Goal: Task Accomplishment & Management: Complete application form

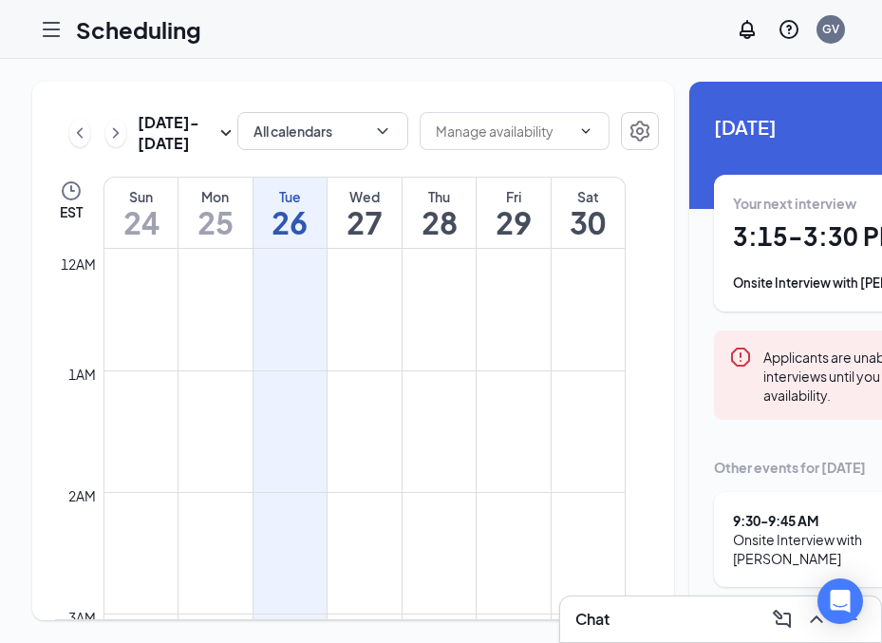
scroll to position [934, 0]
click at [30, 33] on div "Scheduling GV" at bounding box center [441, 29] width 882 height 59
click at [57, 34] on icon "Hamburger" at bounding box center [51, 29] width 15 height 13
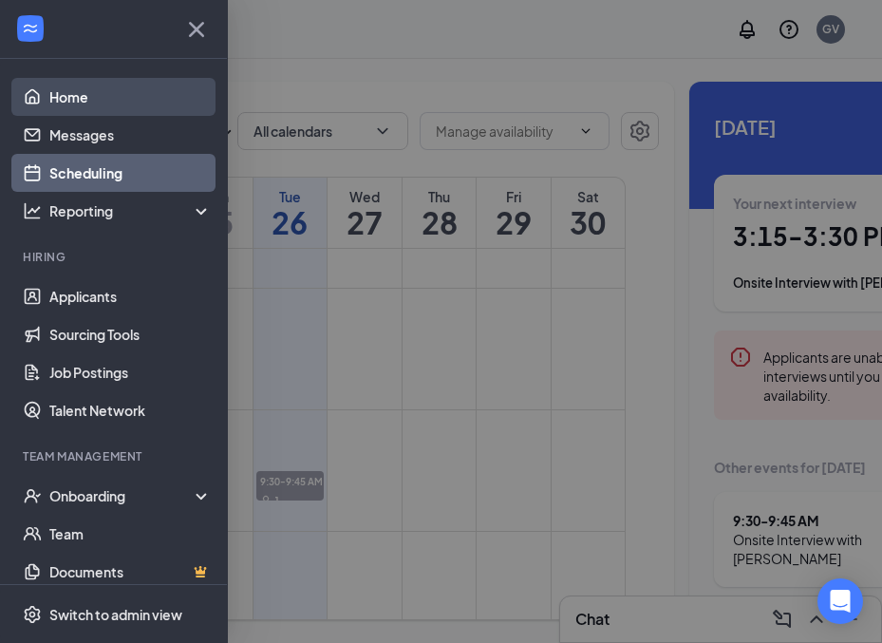
click at [62, 100] on link "Home" at bounding box center [130, 97] width 162 height 38
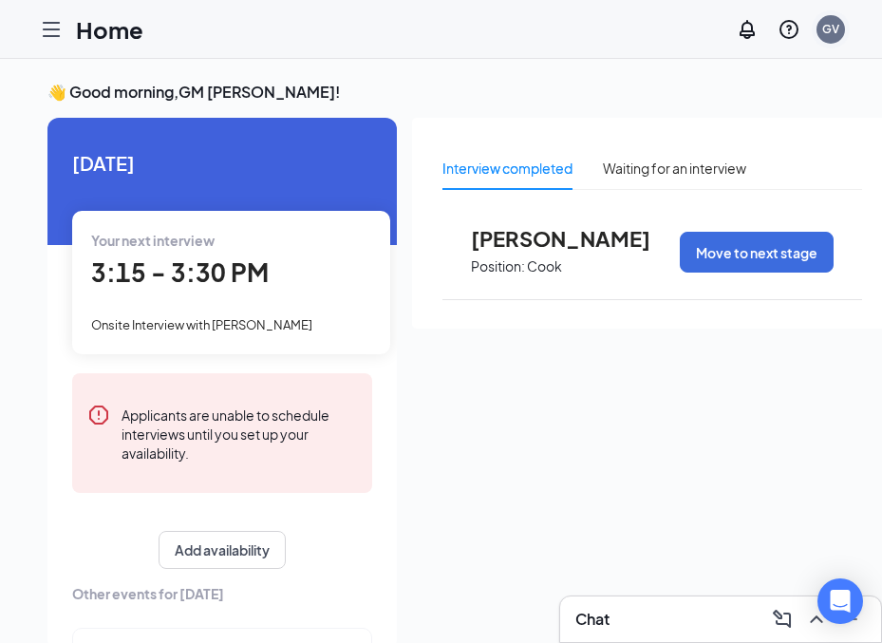
click at [826, 44] on div "GV" at bounding box center [831, 29] width 38 height 38
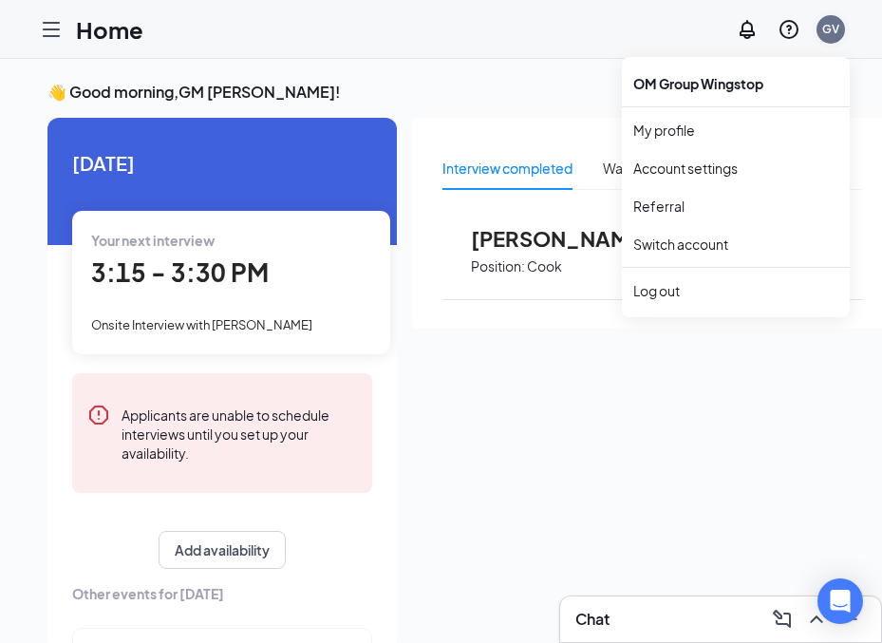
click at [826, 31] on div "GV" at bounding box center [831, 29] width 17 height 16
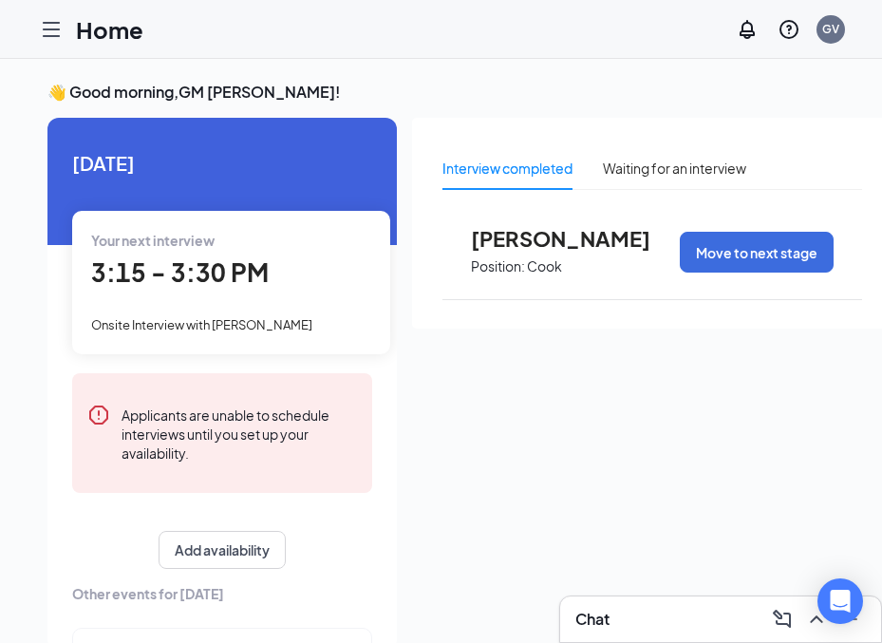
click at [32, 22] on div at bounding box center [51, 29] width 38 height 38
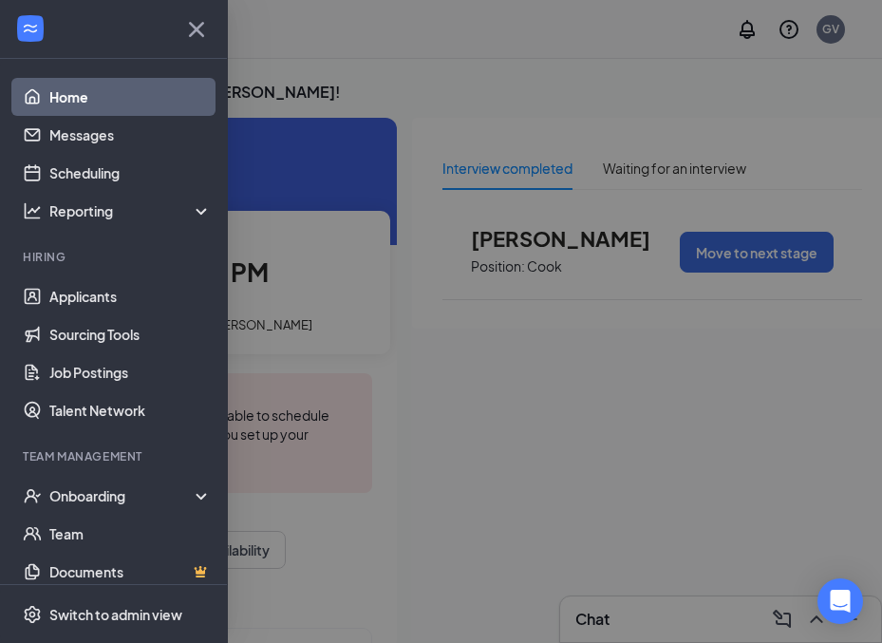
click at [40, 22] on div at bounding box center [113, 29] width 227 height 59
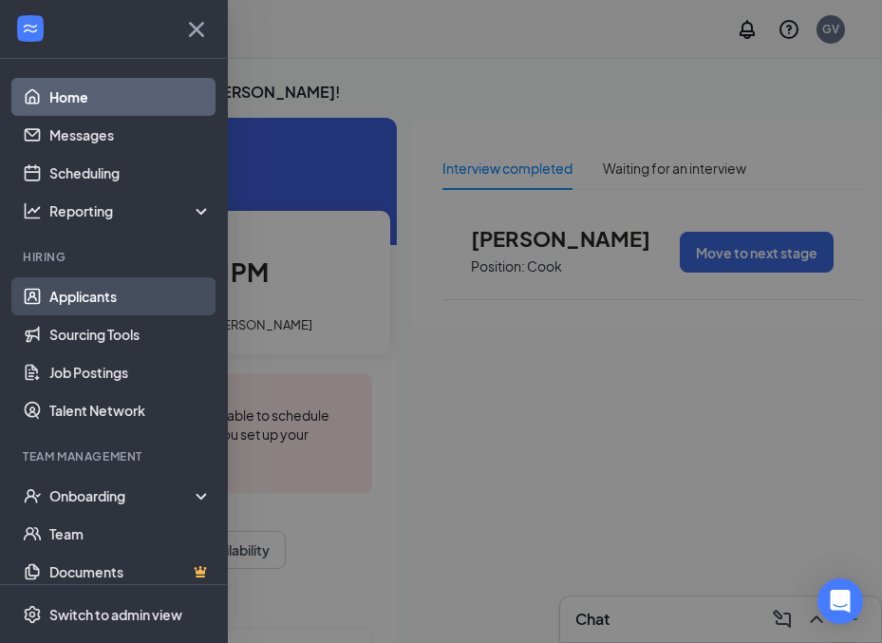
click at [167, 293] on link "Applicants" at bounding box center [130, 296] width 162 height 38
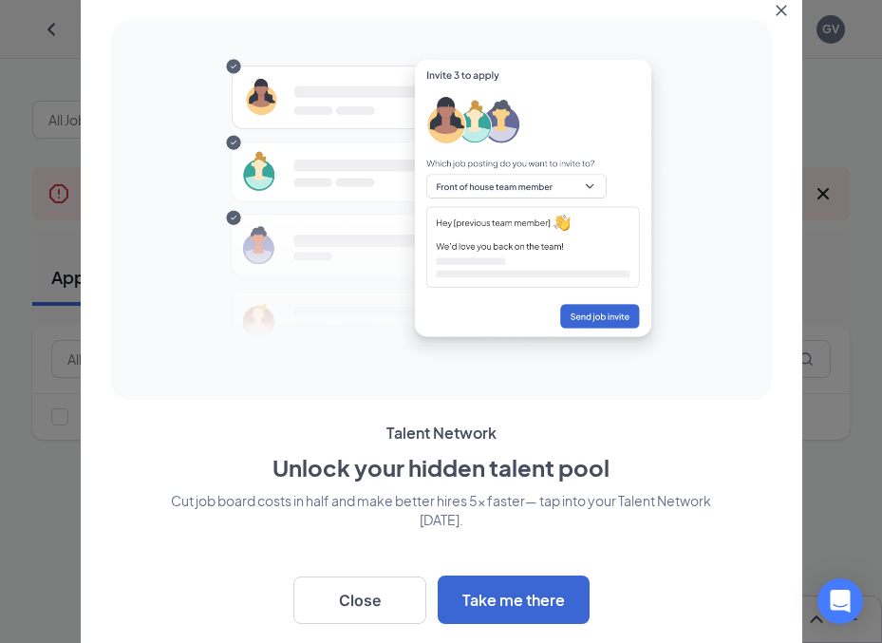
click at [163, 90] on div at bounding box center [442, 208] width 646 height 361
click at [359, 593] on button "Close" at bounding box center [359, 600] width 133 height 47
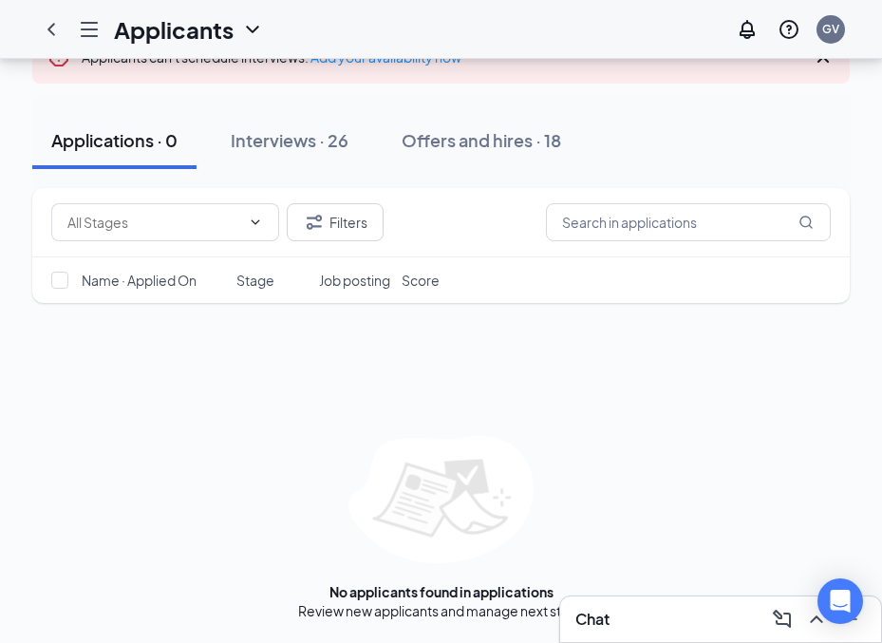
scroll to position [156, 0]
click at [51, 28] on icon "ChevronLeft" at bounding box center [51, 29] width 23 height 23
click at [47, 28] on icon "ChevronLeft" at bounding box center [51, 29] width 23 height 23
click at [44, 28] on icon "ChevronLeft" at bounding box center [51, 29] width 23 height 23
click at [82, 29] on icon "Hamburger" at bounding box center [89, 29] width 15 height 13
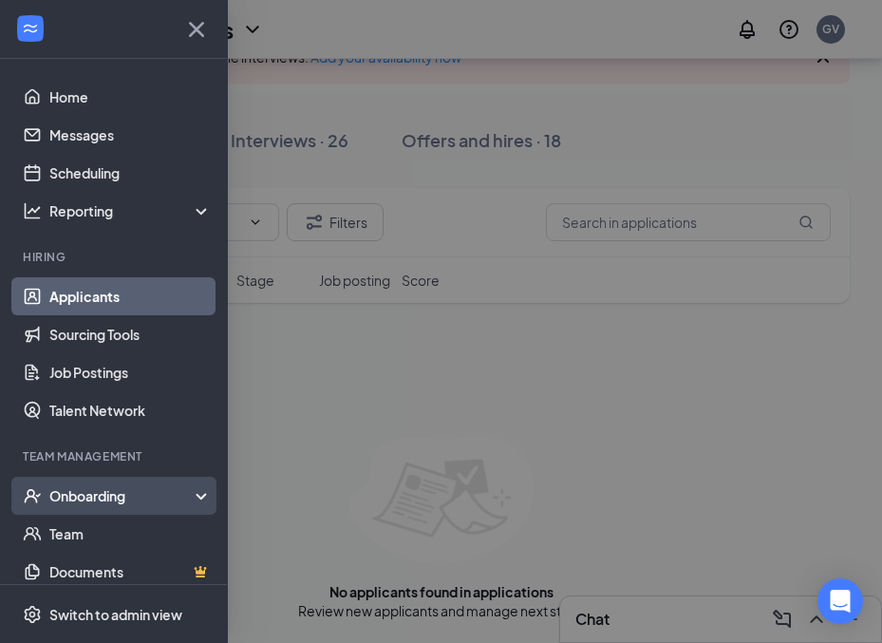
click at [158, 492] on div "Onboarding" at bounding box center [122, 495] width 146 height 19
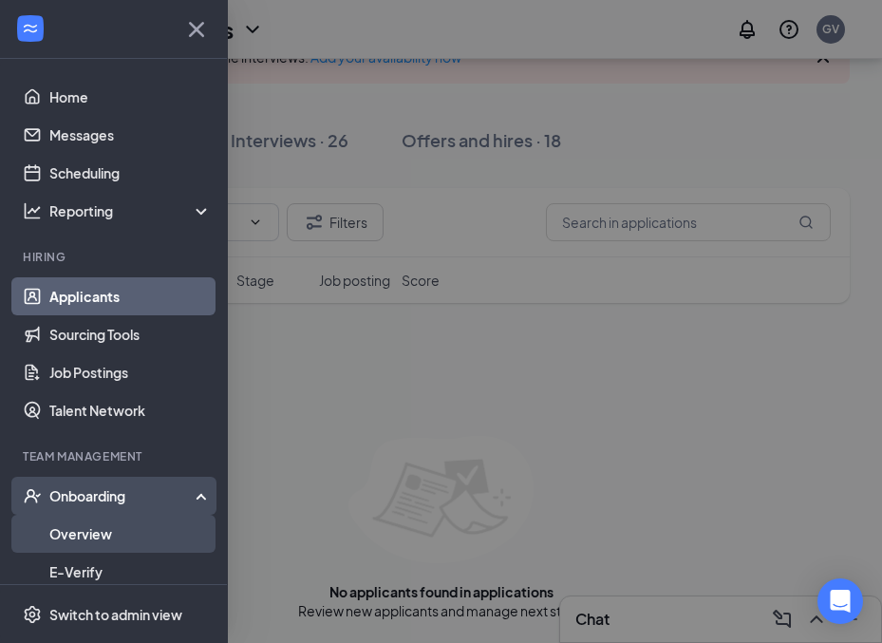
click at [107, 524] on link "Overview" at bounding box center [130, 534] width 162 height 38
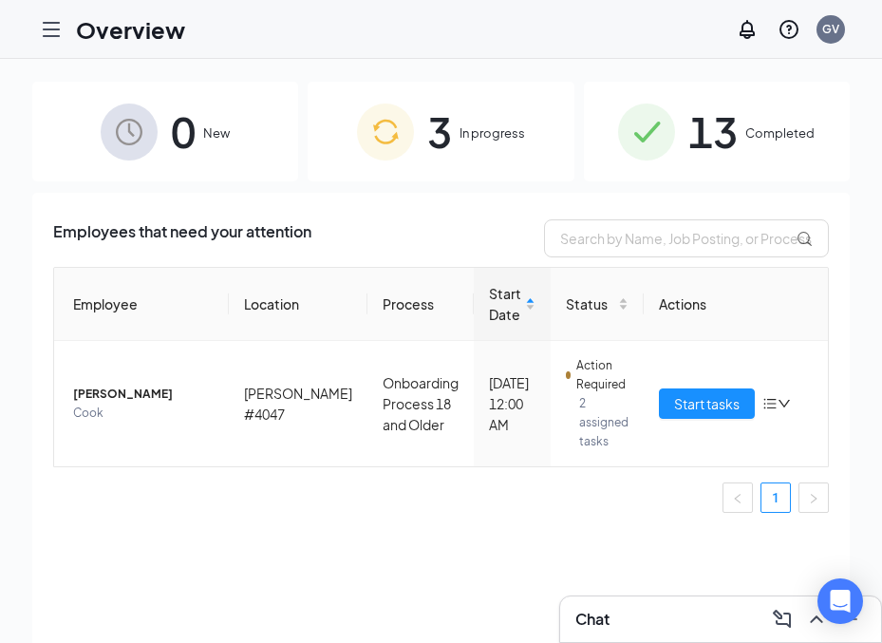
click at [482, 113] on div "3 In progress" at bounding box center [441, 132] width 266 height 100
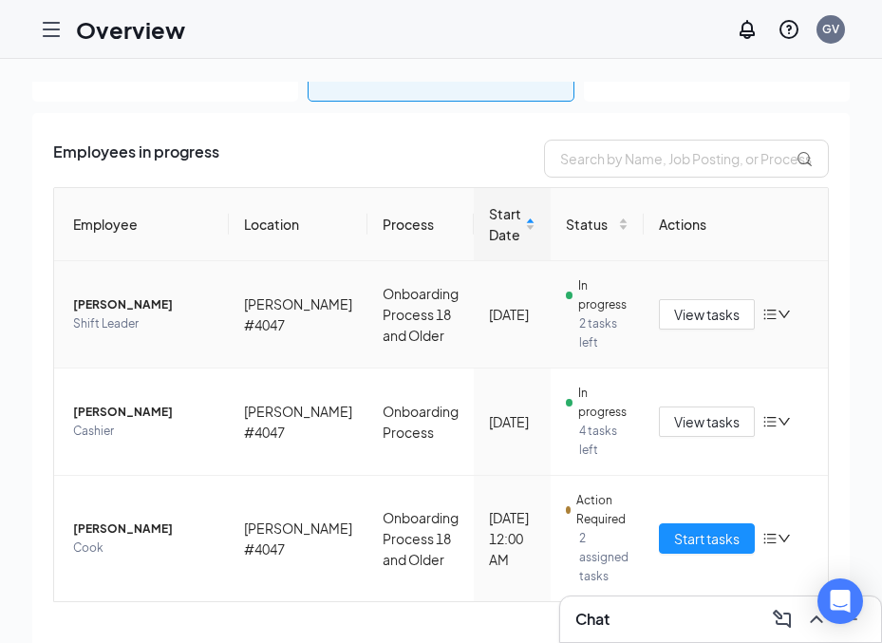
scroll to position [104, 0]
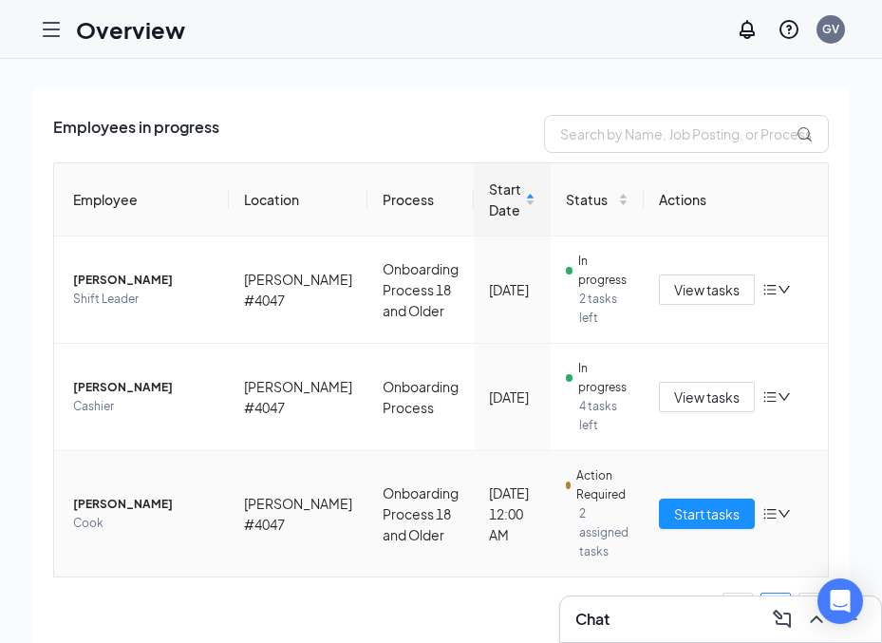
click at [779, 509] on icon "down" at bounding box center [784, 513] width 13 height 13
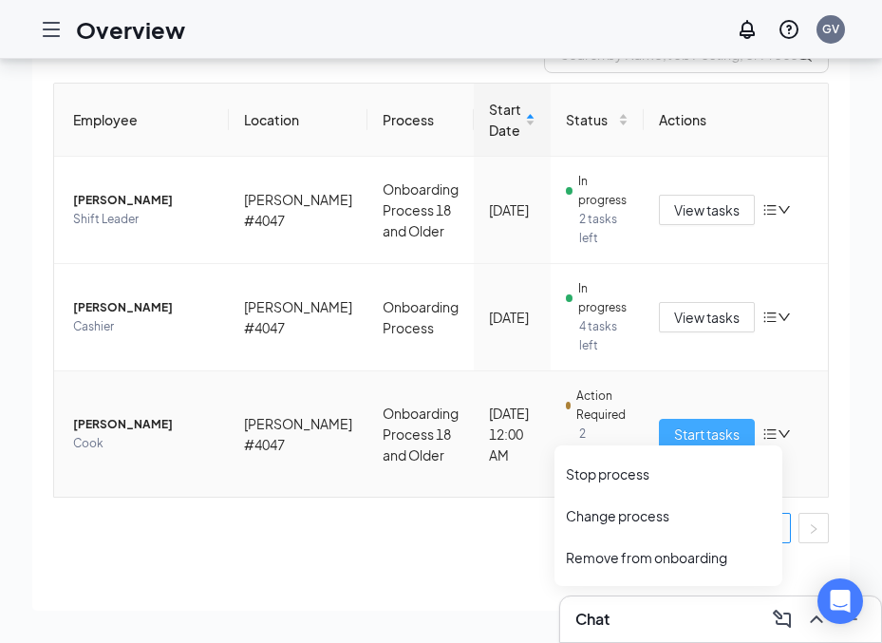
scroll to position [85, 0]
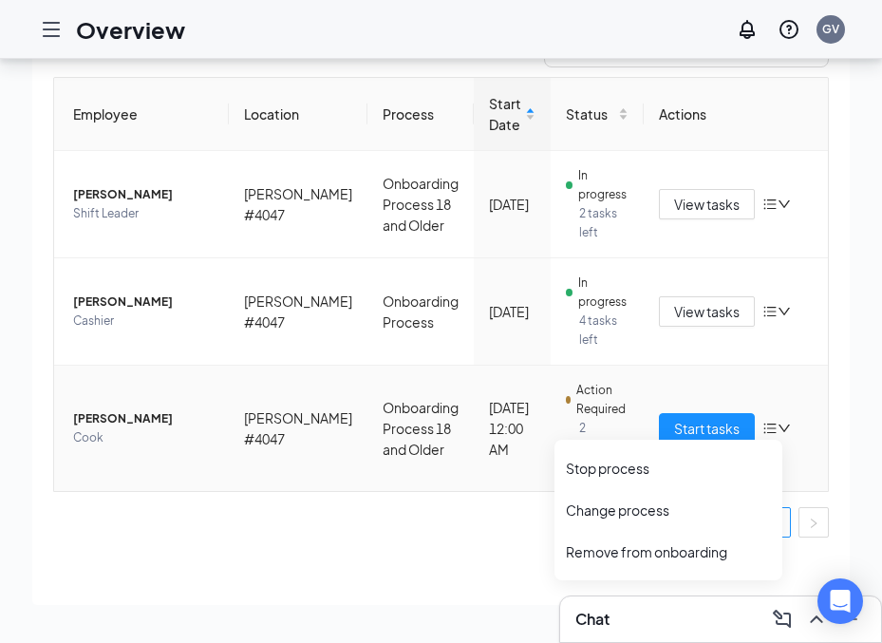
click at [293, 486] on td "[PERSON_NAME] #4047" at bounding box center [298, 428] width 139 height 125
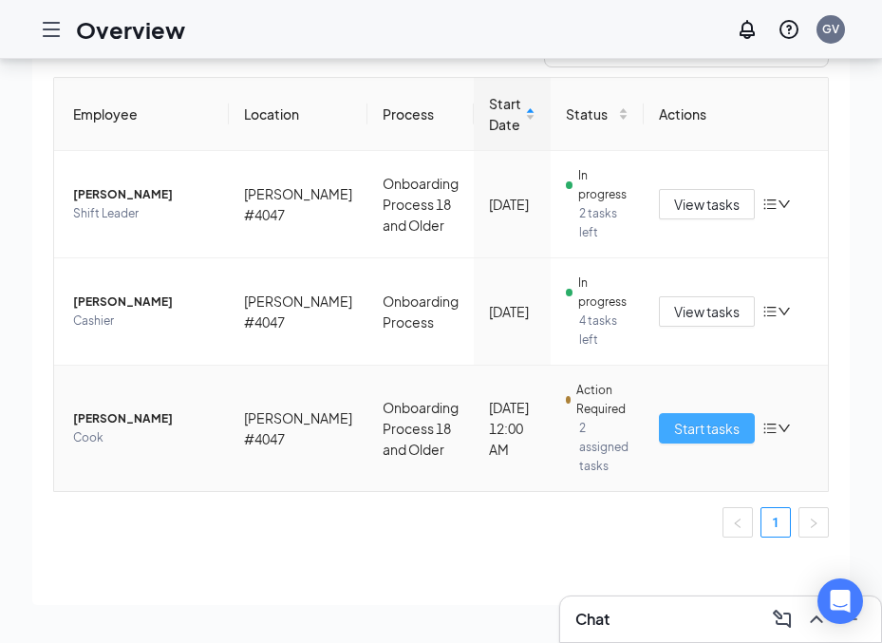
click at [715, 429] on span "Start tasks" at bounding box center [707, 428] width 66 height 21
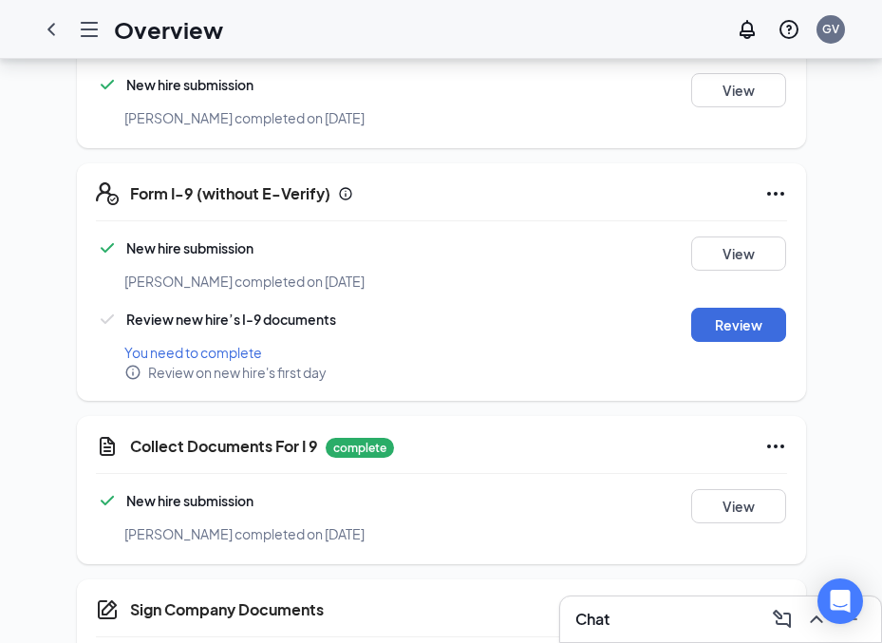
scroll to position [712, 0]
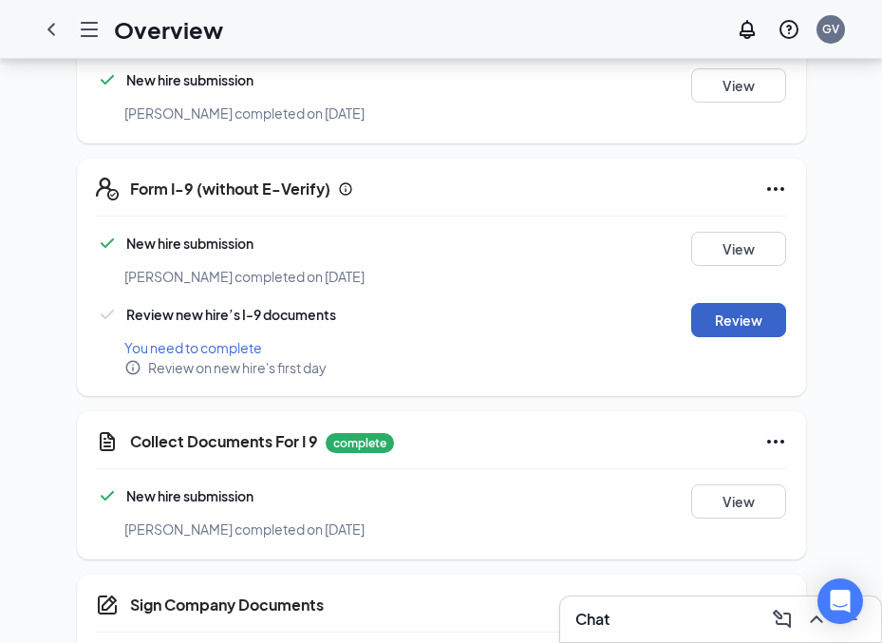
click at [740, 303] on button "Review" at bounding box center [738, 320] width 95 height 34
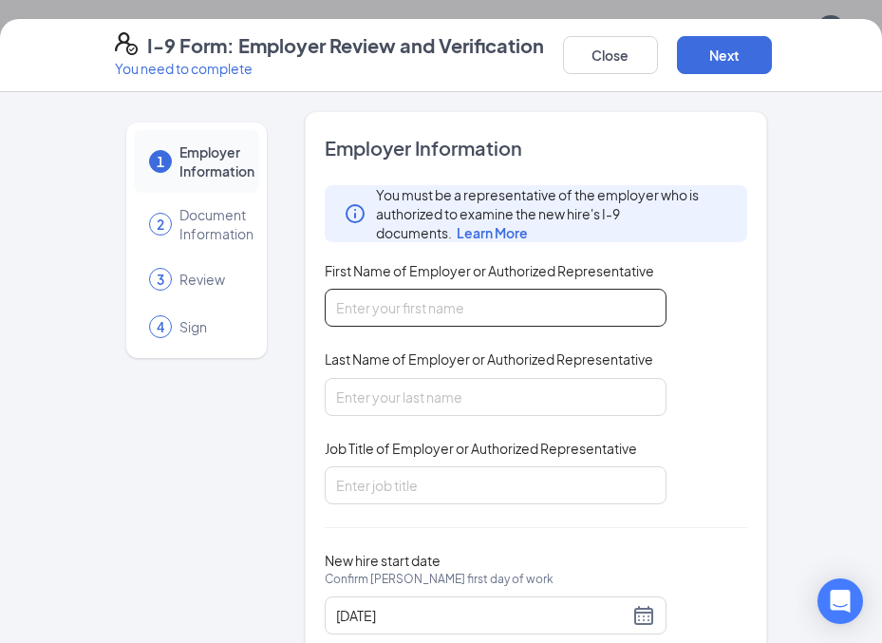
click at [556, 299] on input "First Name of Employer or Authorized Representative" at bounding box center [496, 308] width 342 height 38
type input "[PERSON_NAME]"
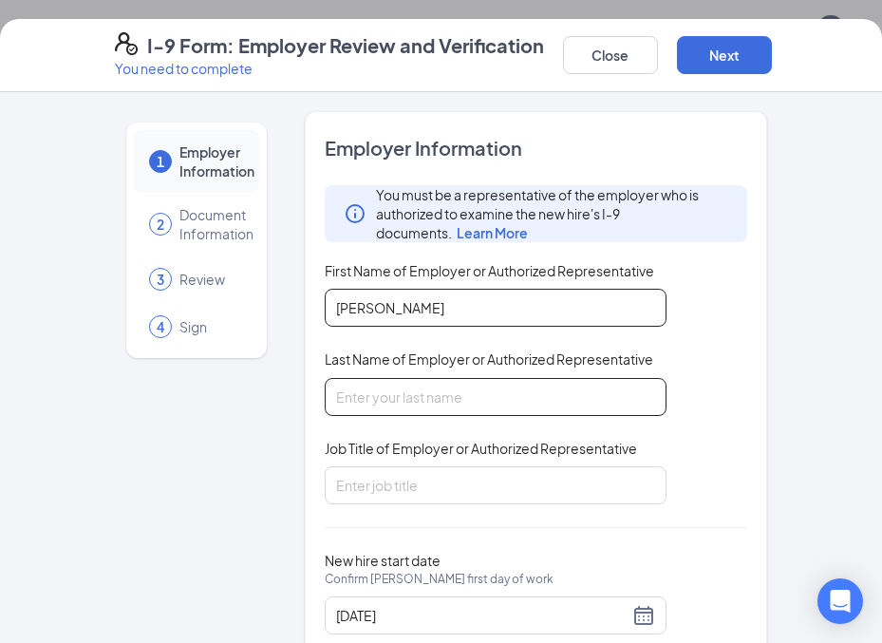
type input "b"
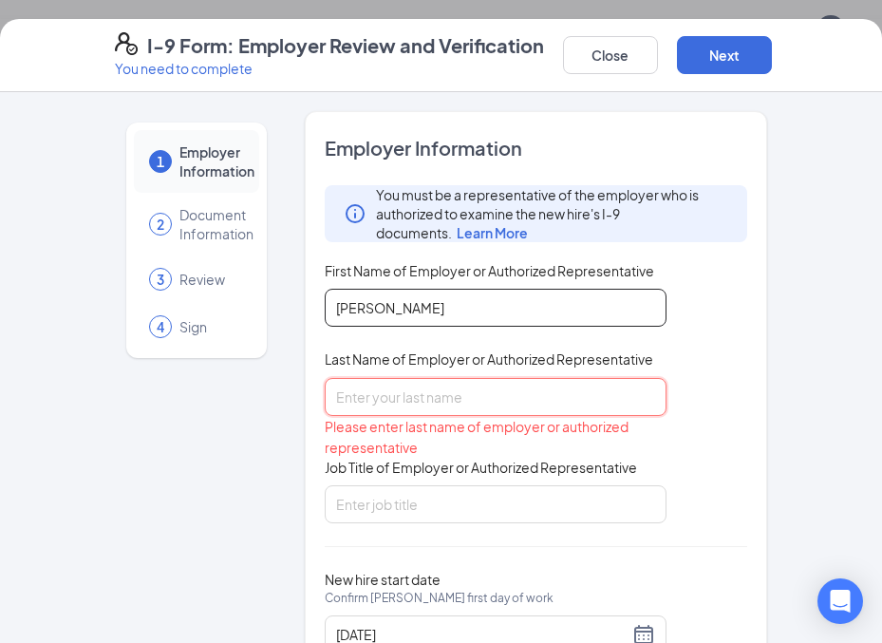
type input "b"
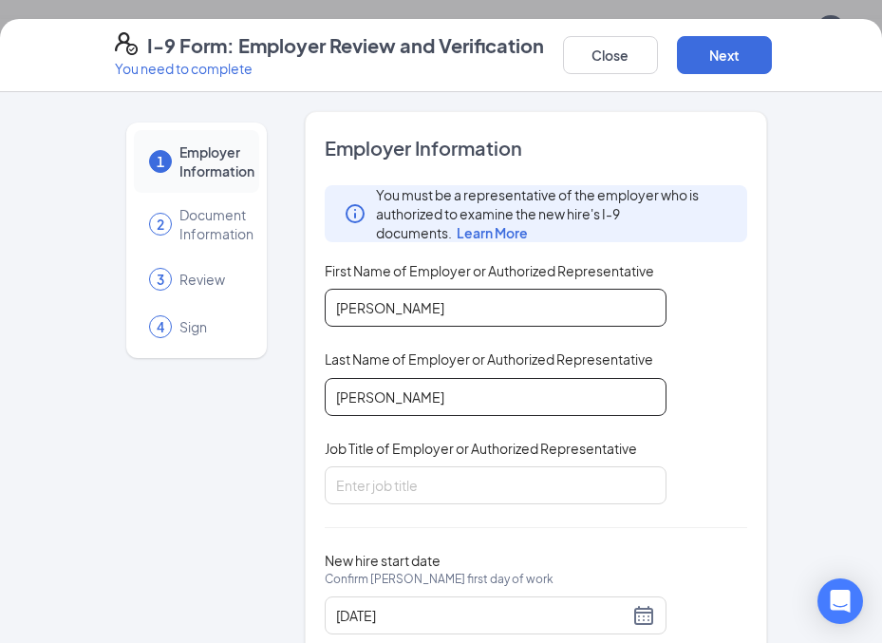
type input "[PERSON_NAME]"
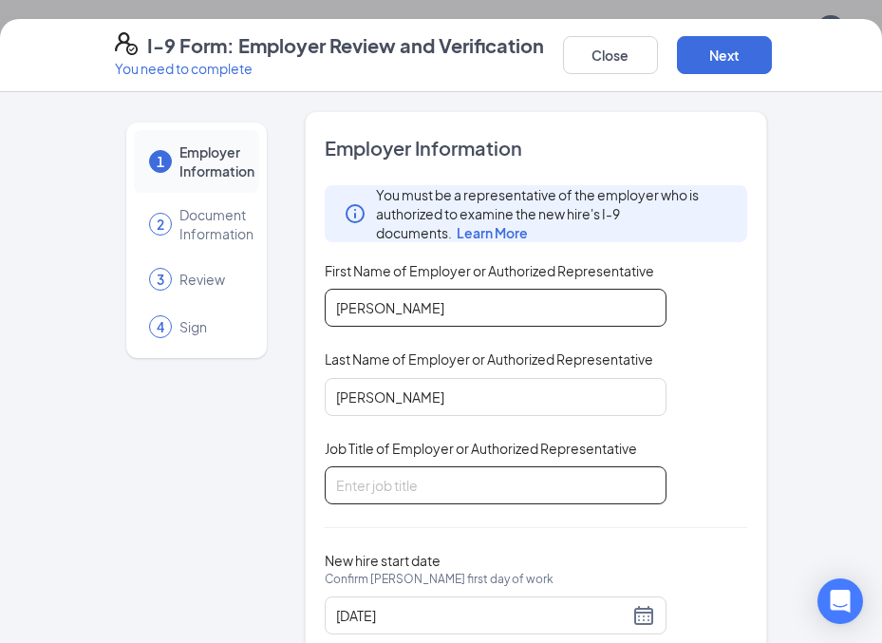
type input "g"
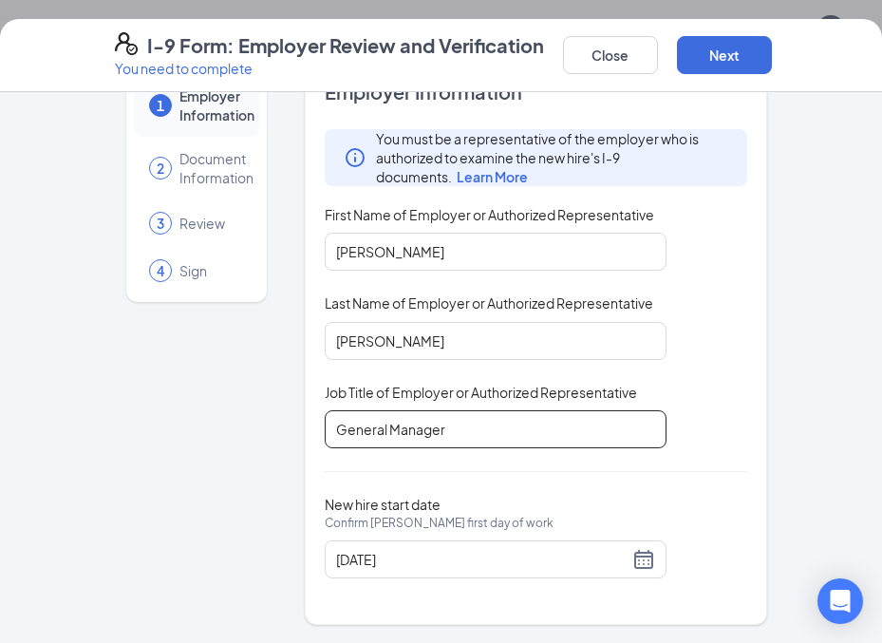
scroll to position [1235, 0]
type input "General Manager"
click at [711, 475] on div "Employer Information You must be a representative of the employer who is author…" at bounding box center [536, 340] width 423 height 522
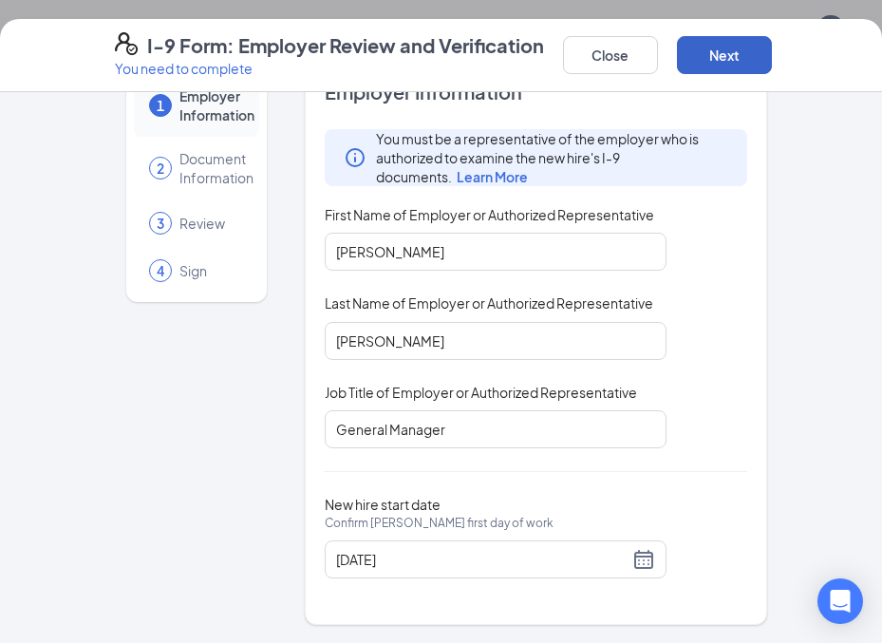
click at [714, 50] on button "Next" at bounding box center [724, 55] width 95 height 38
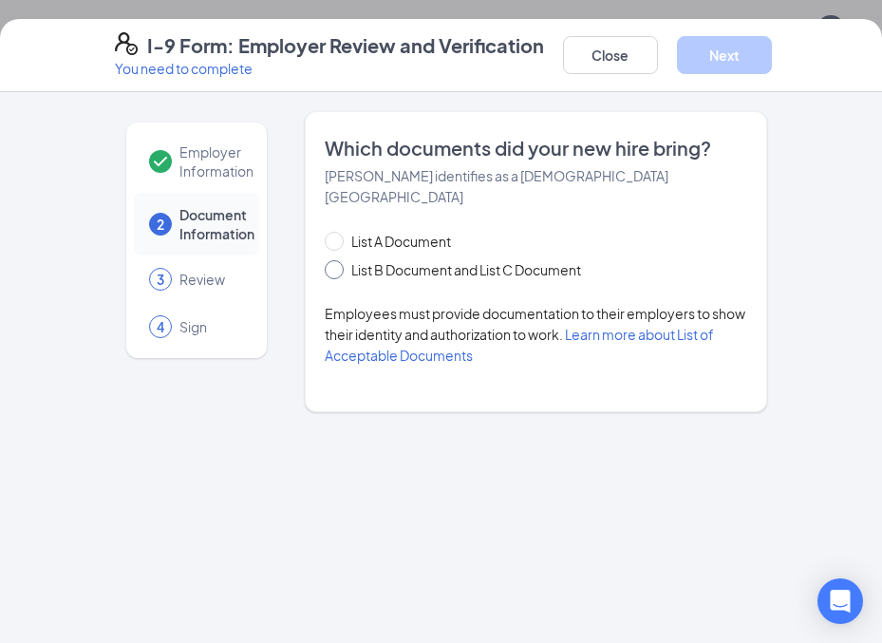
click at [404, 259] on span "List B Document and List C Document" at bounding box center [466, 269] width 245 height 21
click at [338, 260] on input "List B Document and List C Document" at bounding box center [331, 266] width 13 height 13
radio input "true"
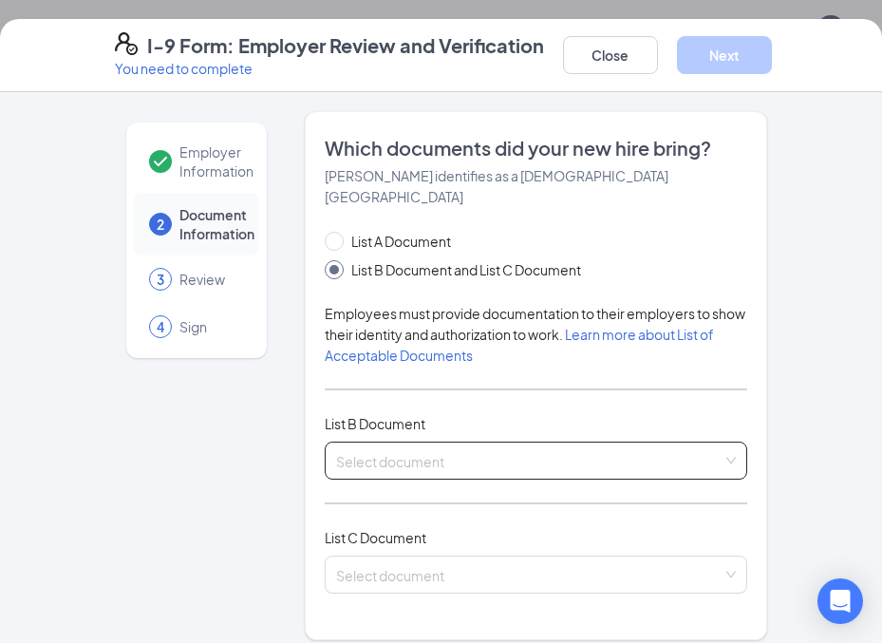
click at [503, 443] on input "search" at bounding box center [529, 457] width 387 height 28
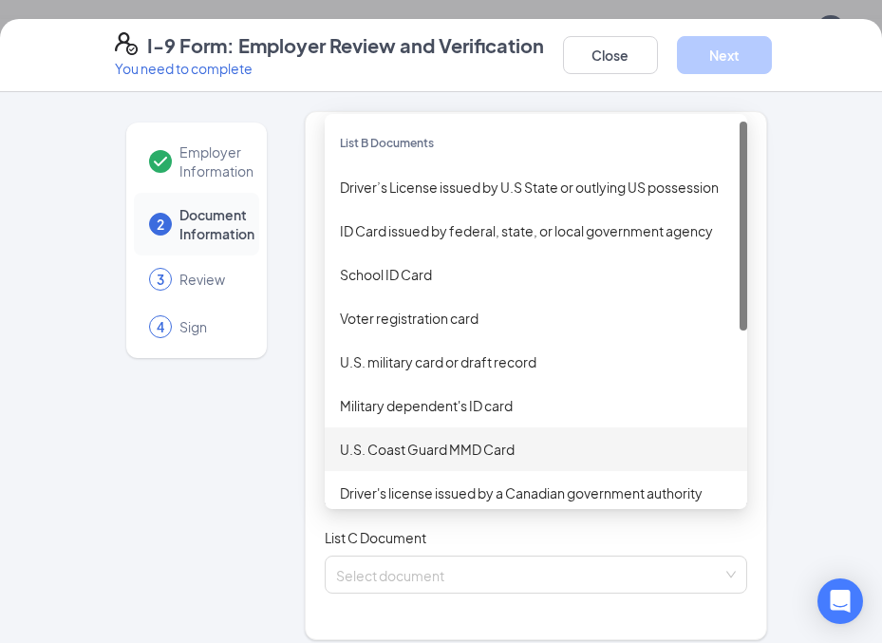
click at [455, 453] on div "Select document Military dependent's ID card U.S. Coast Guard MMD Card Driver's…" at bounding box center [536, 461] width 423 height 38
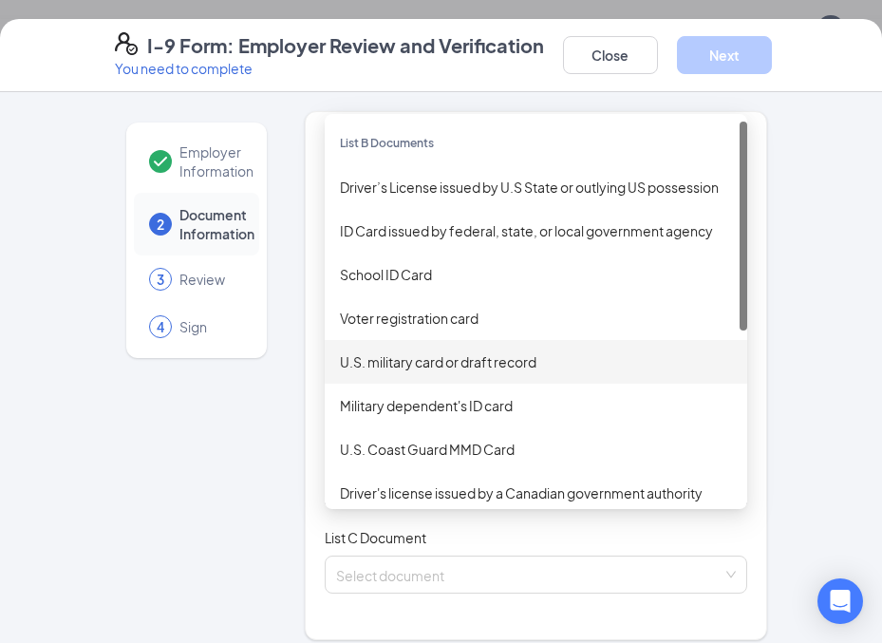
scroll to position [1007, 0]
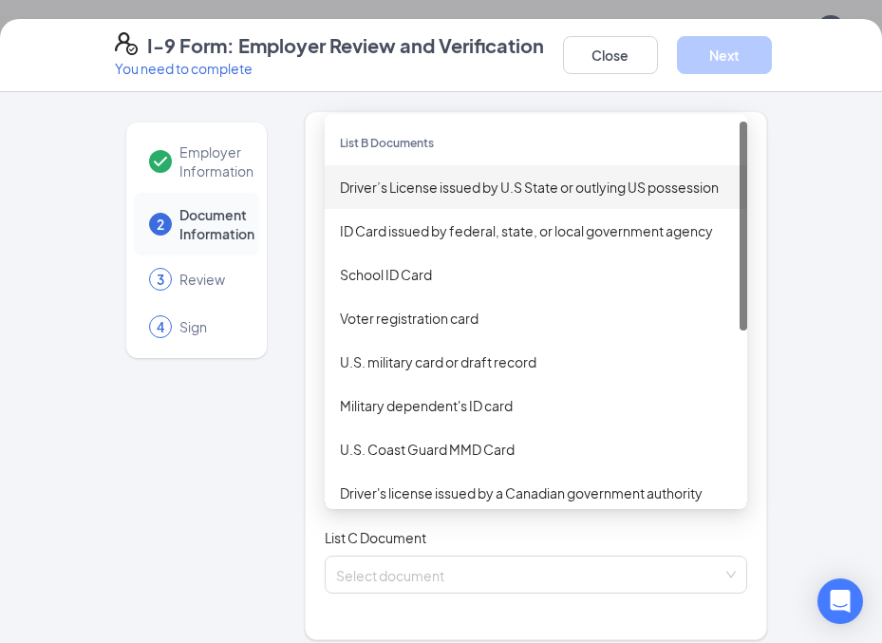
click at [428, 177] on div "Driver’s License issued by U.S State or outlying US possession" at bounding box center [536, 187] width 392 height 21
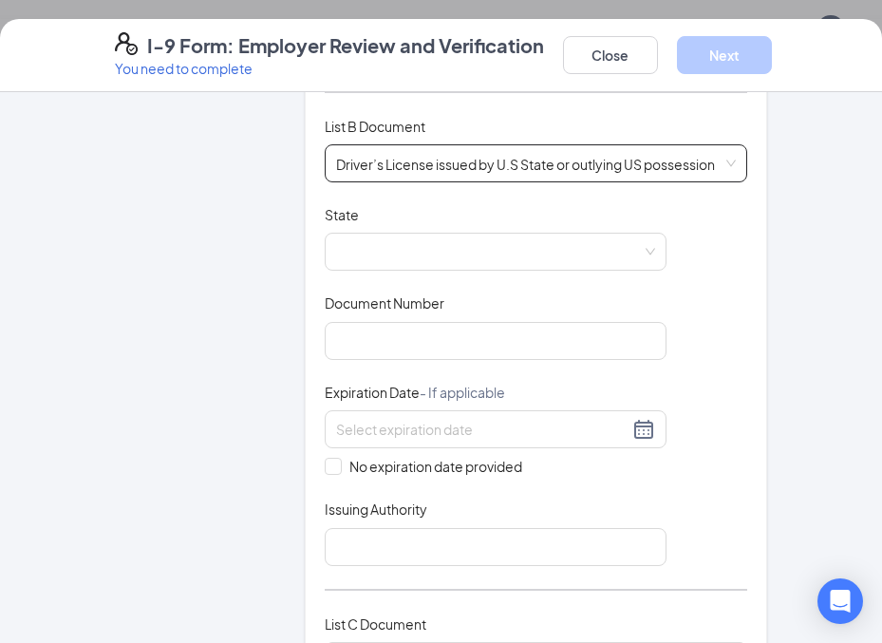
scroll to position [304, 0]
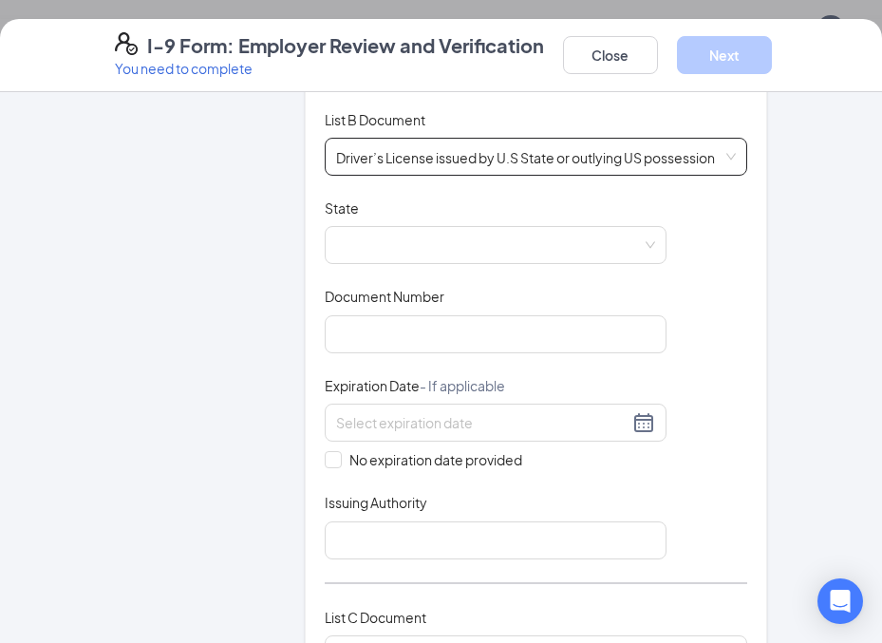
click at [445, 152] on span "Driver’s License issued by U.S State or outlying US possession" at bounding box center [536, 157] width 400 height 36
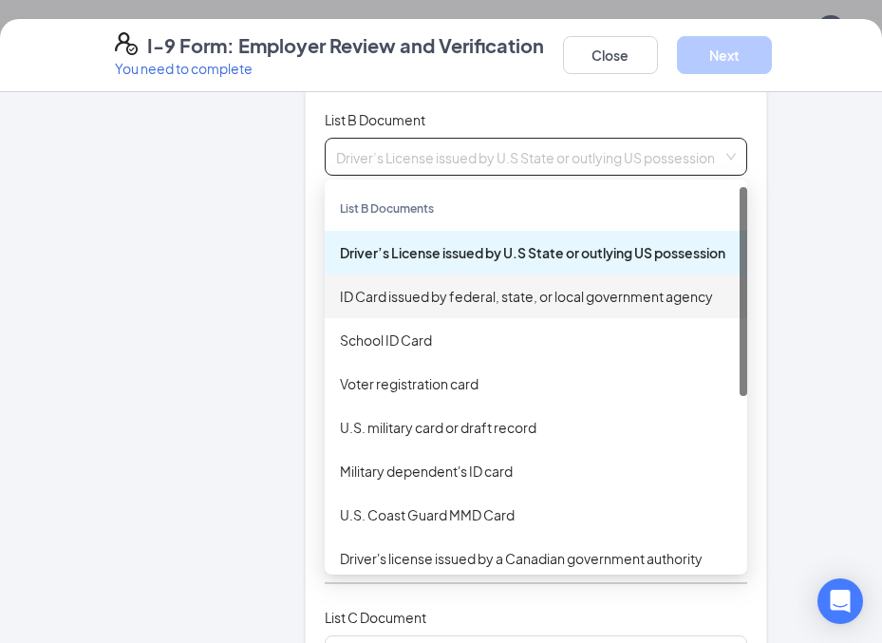
click at [464, 286] on div "ID Card issued by federal, state, or local government agency" at bounding box center [536, 296] width 392 height 21
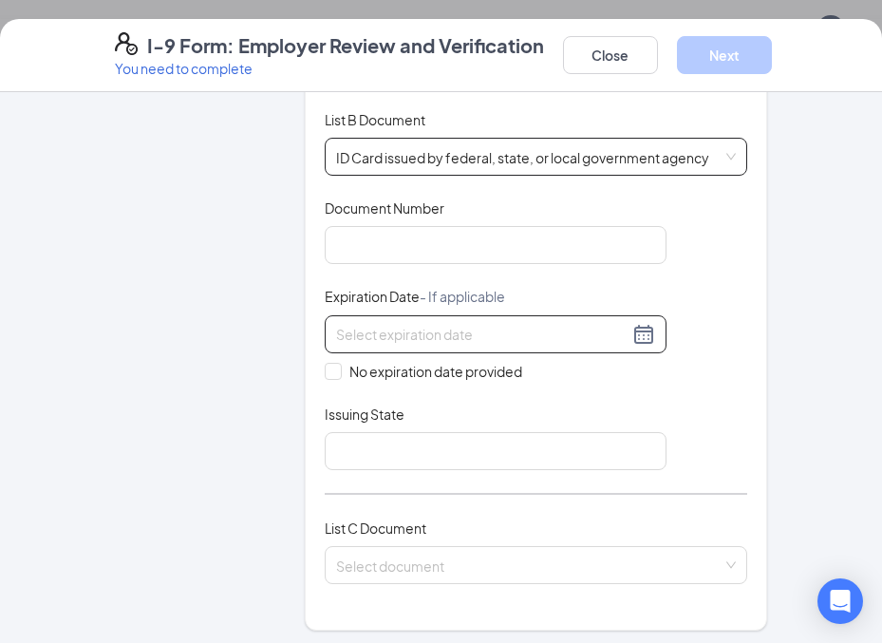
click at [458, 324] on input at bounding box center [482, 334] width 293 height 21
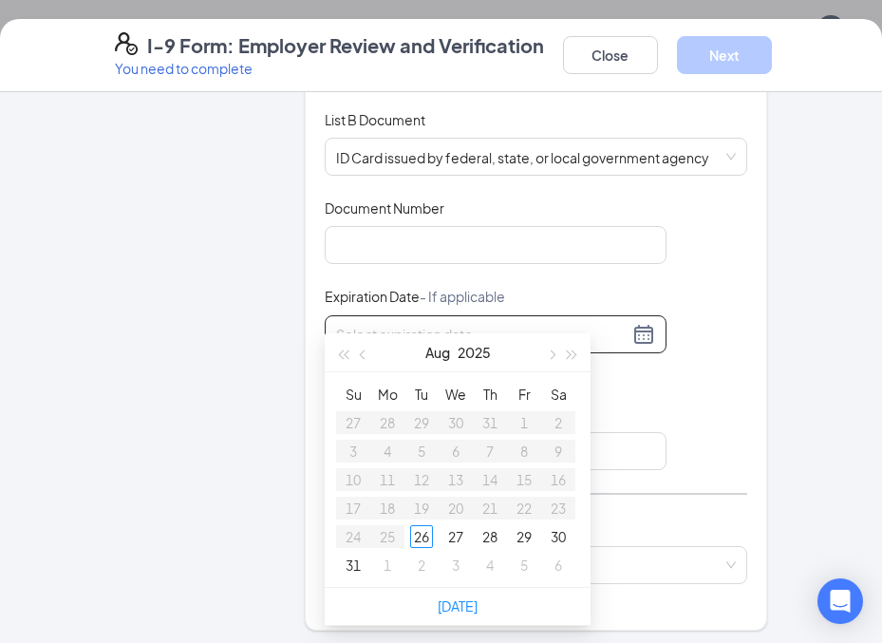
click at [244, 339] on div "Employer Information 2 Document Information 3 Review 4 Sign" at bounding box center [196, 512] width 163 height 1411
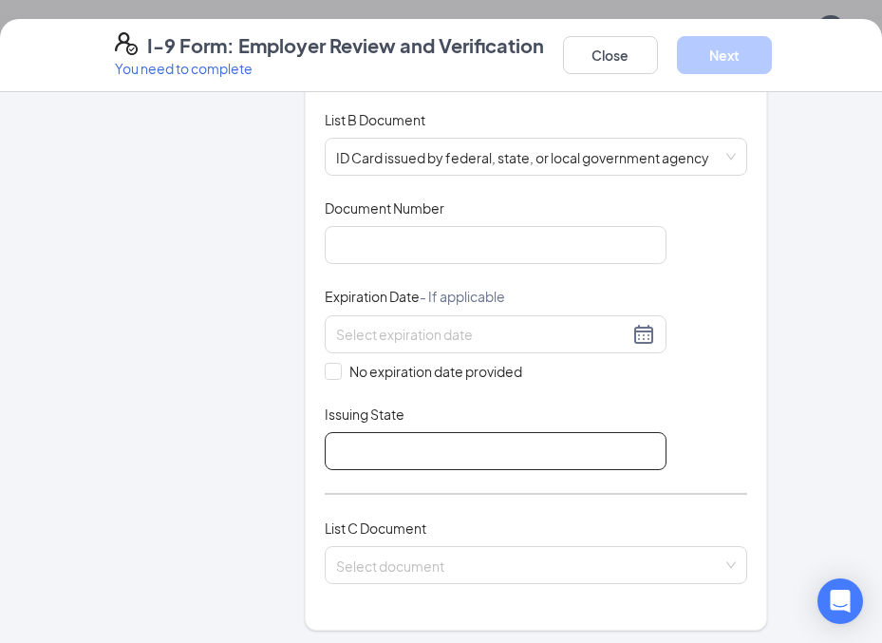
scroll to position [302, 0]
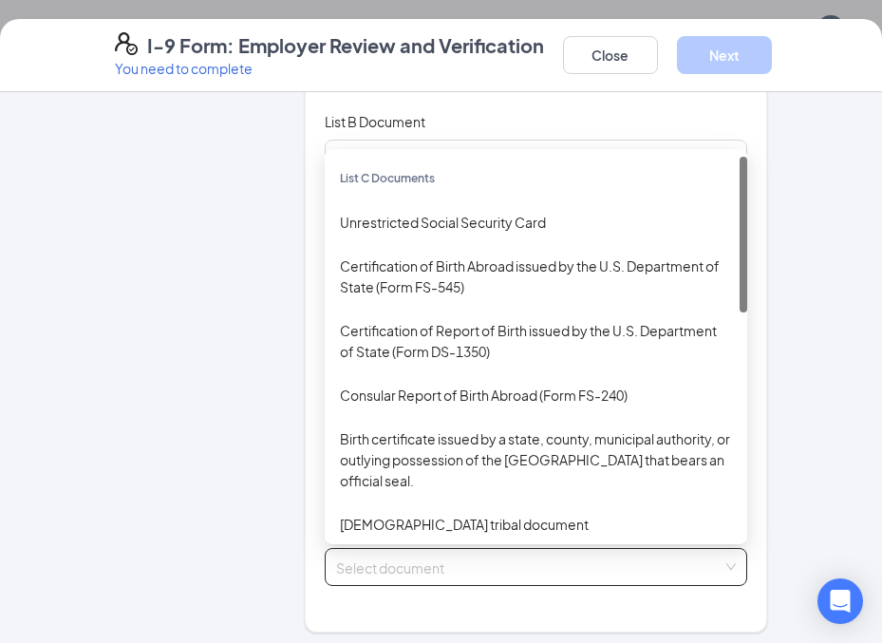
click at [417, 560] on span at bounding box center [529, 567] width 387 height 36
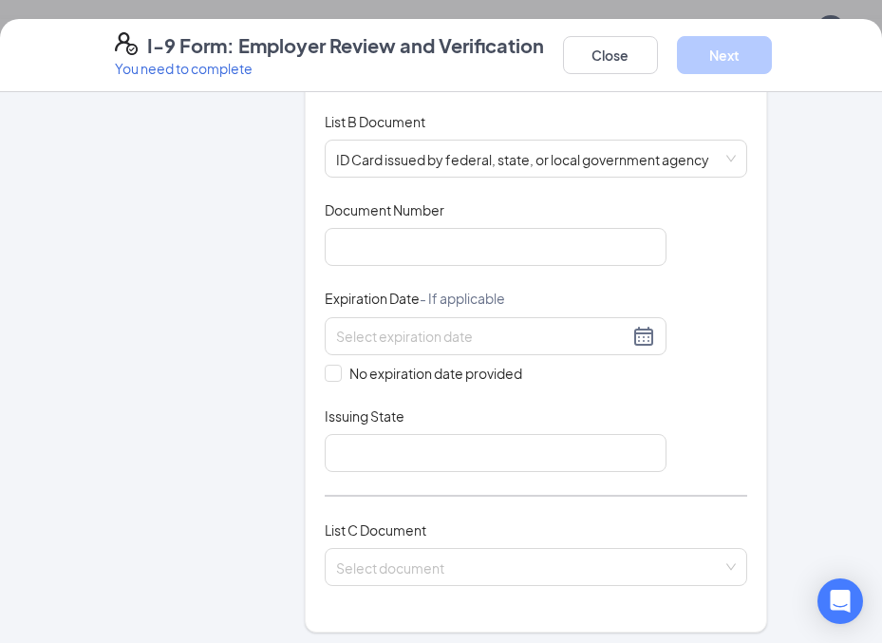
click at [214, 286] on div "Employer Information 2 Document Information 3 Review 4 Sign" at bounding box center [196, 514] width 163 height 1411
click at [530, 549] on input "search" at bounding box center [529, 563] width 387 height 28
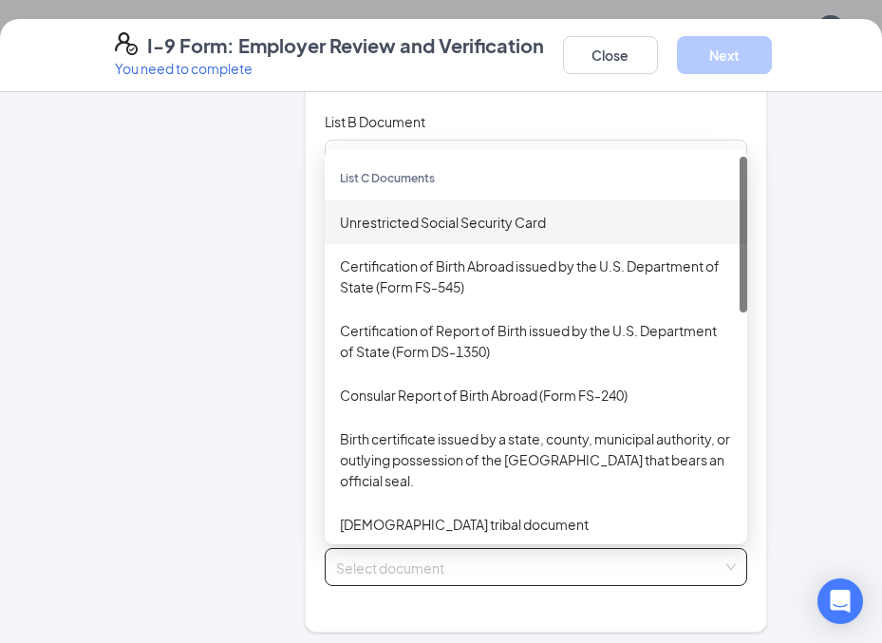
click at [519, 212] on div "Unrestricted Social Security Card" at bounding box center [536, 222] width 392 height 21
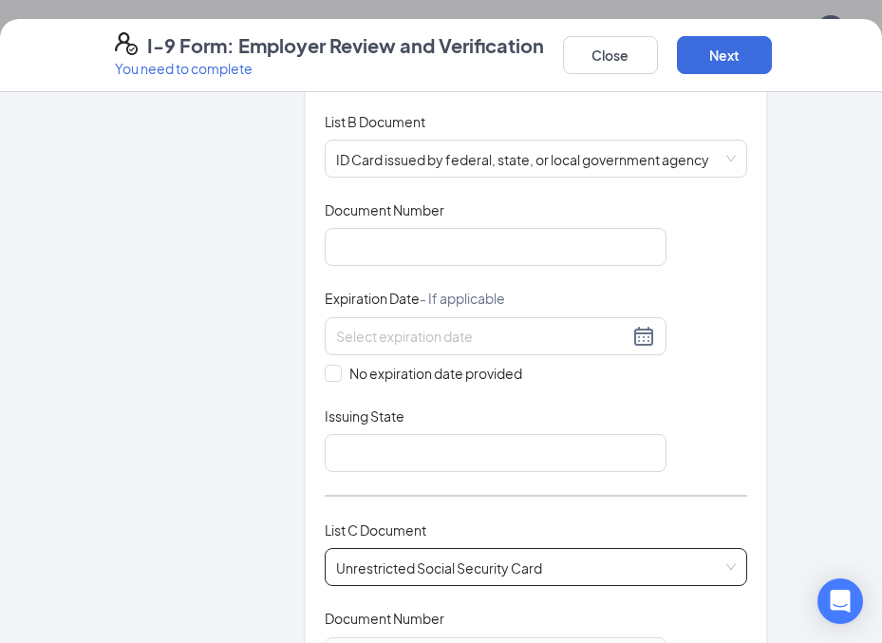
click at [313, 575] on div "Which documents did your new hire bring? [PERSON_NAME] identifies as a [DEMOGRA…" at bounding box center [536, 368] width 463 height 1119
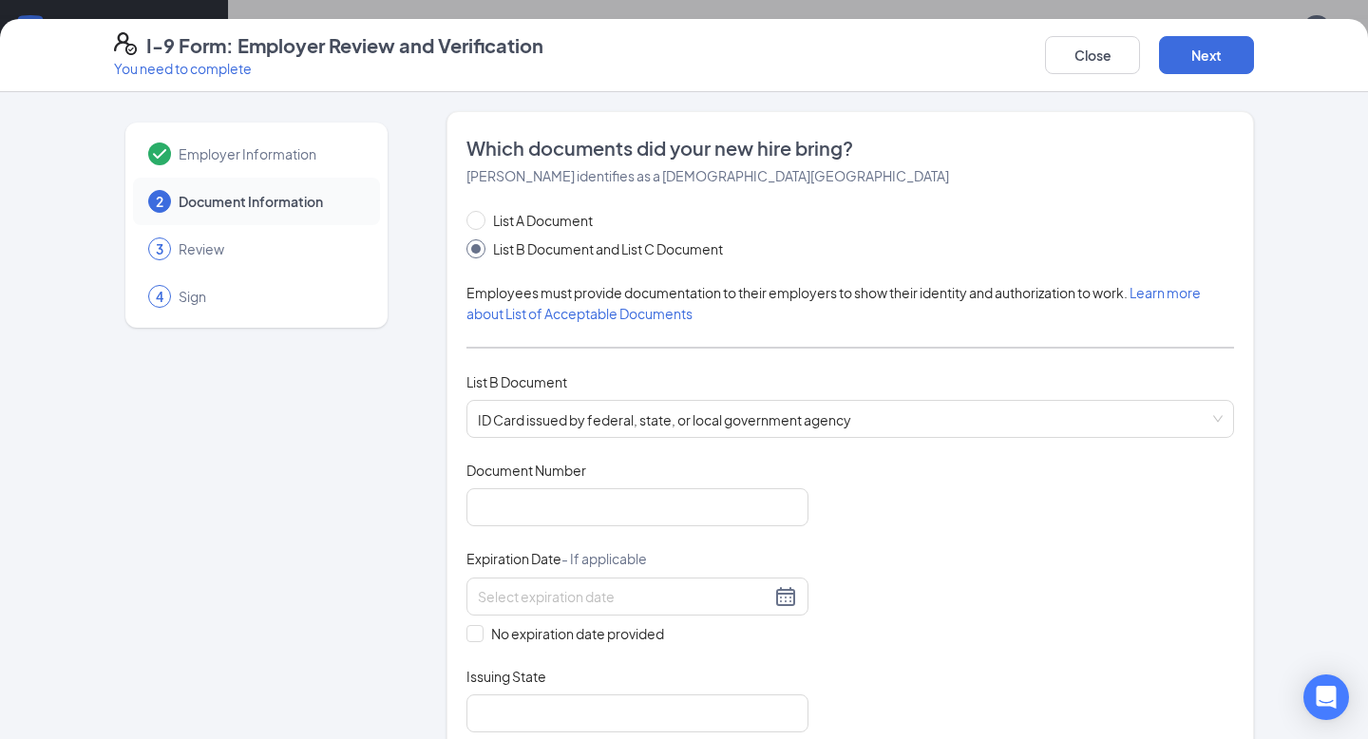
scroll to position [22, 0]
click at [499, 490] on input "Document Number" at bounding box center [637, 507] width 342 height 38
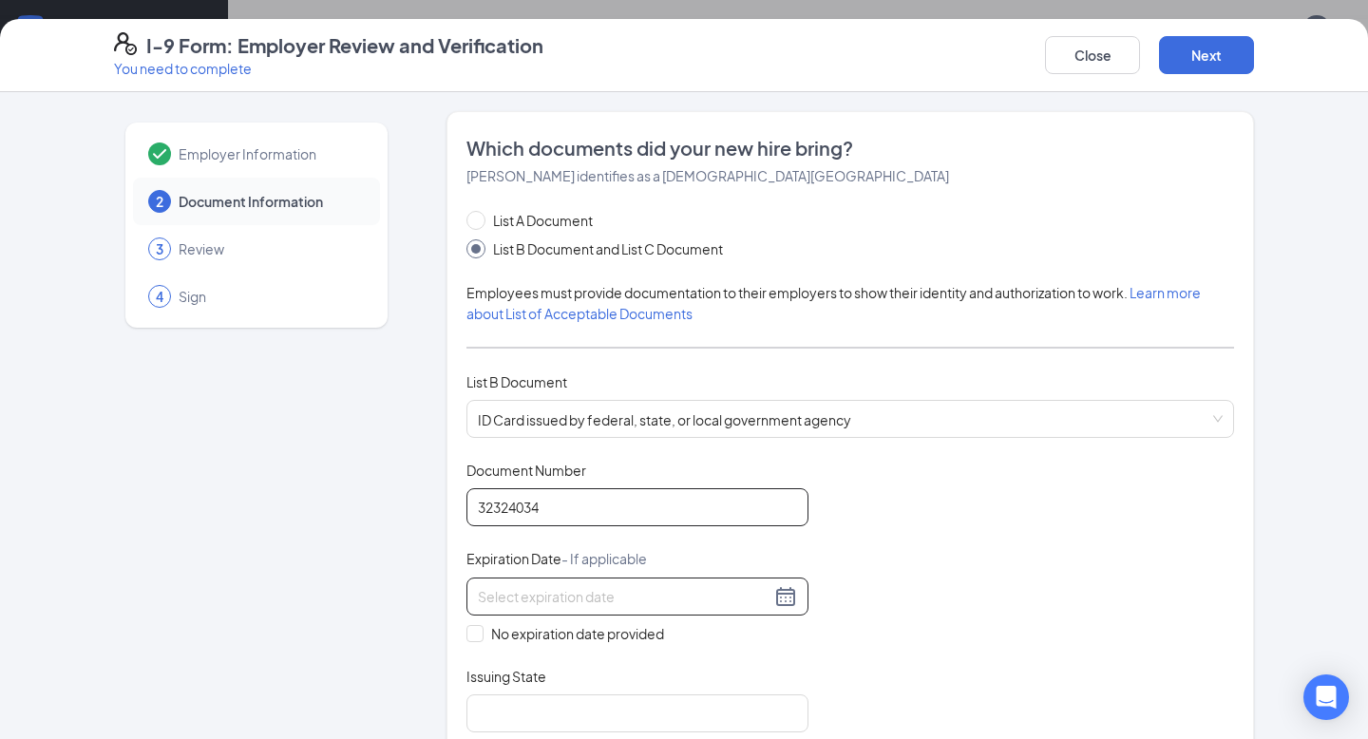
type input "32324034"
click at [525, 586] on input at bounding box center [624, 596] width 293 height 21
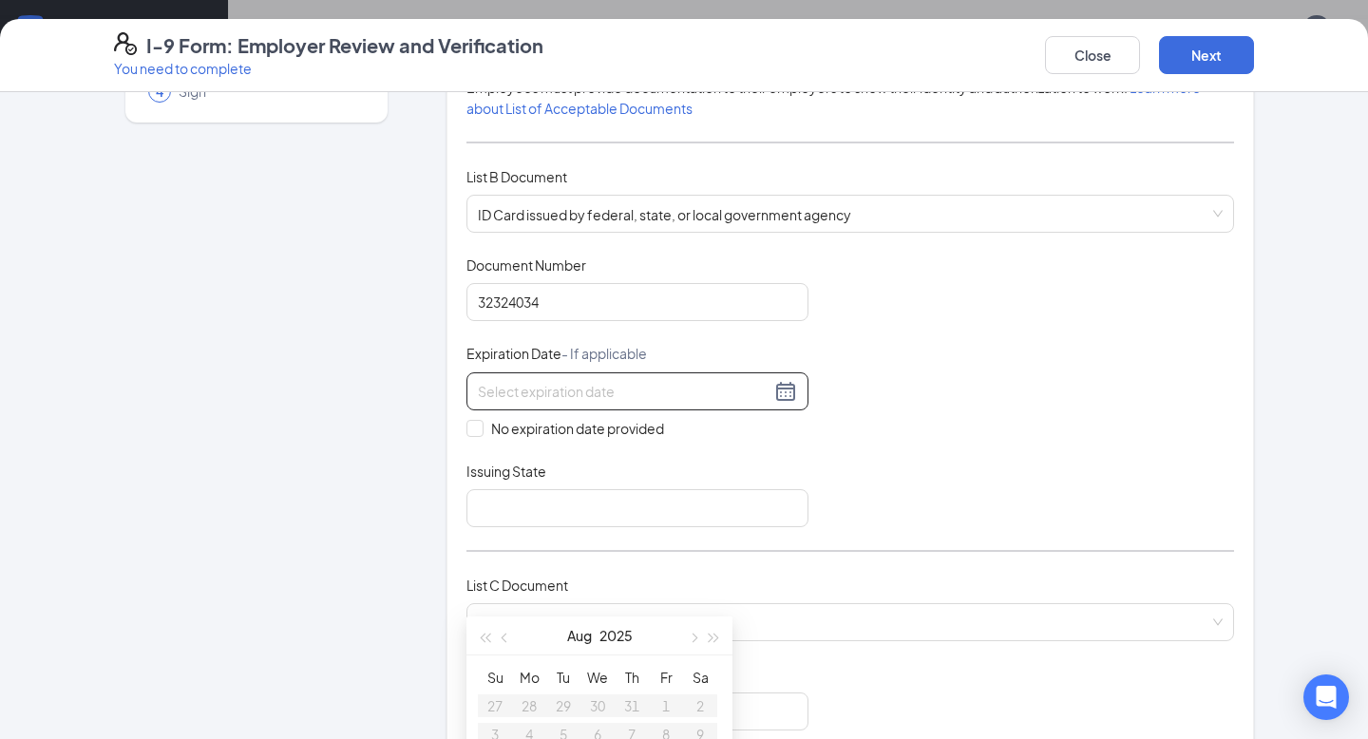
scroll to position [268, 0]
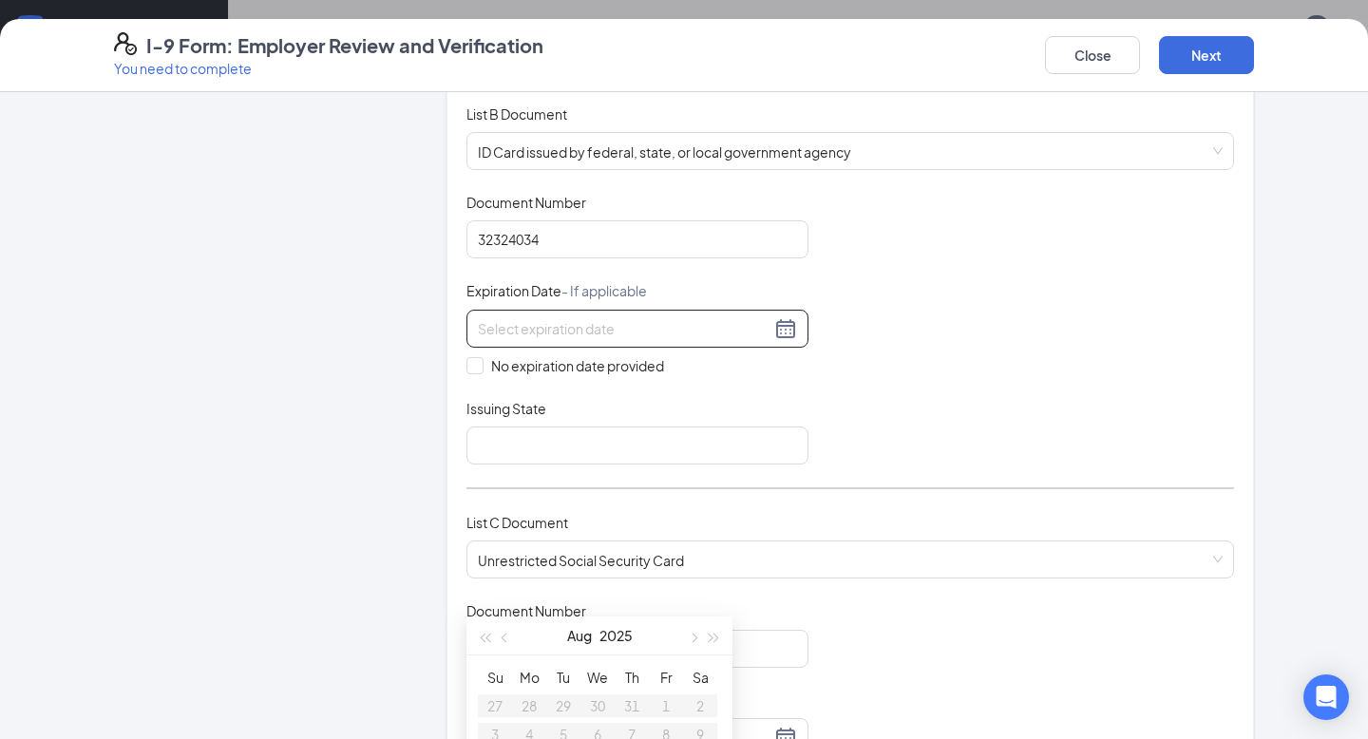
click at [776, 327] on div at bounding box center [637, 328] width 319 height 23
click at [646, 327] on input at bounding box center [624, 328] width 293 height 21
type input "[DATE]"
click at [628, 460] on input "Issuing State" at bounding box center [637, 445] width 342 height 38
click at [609, 326] on input at bounding box center [624, 328] width 293 height 21
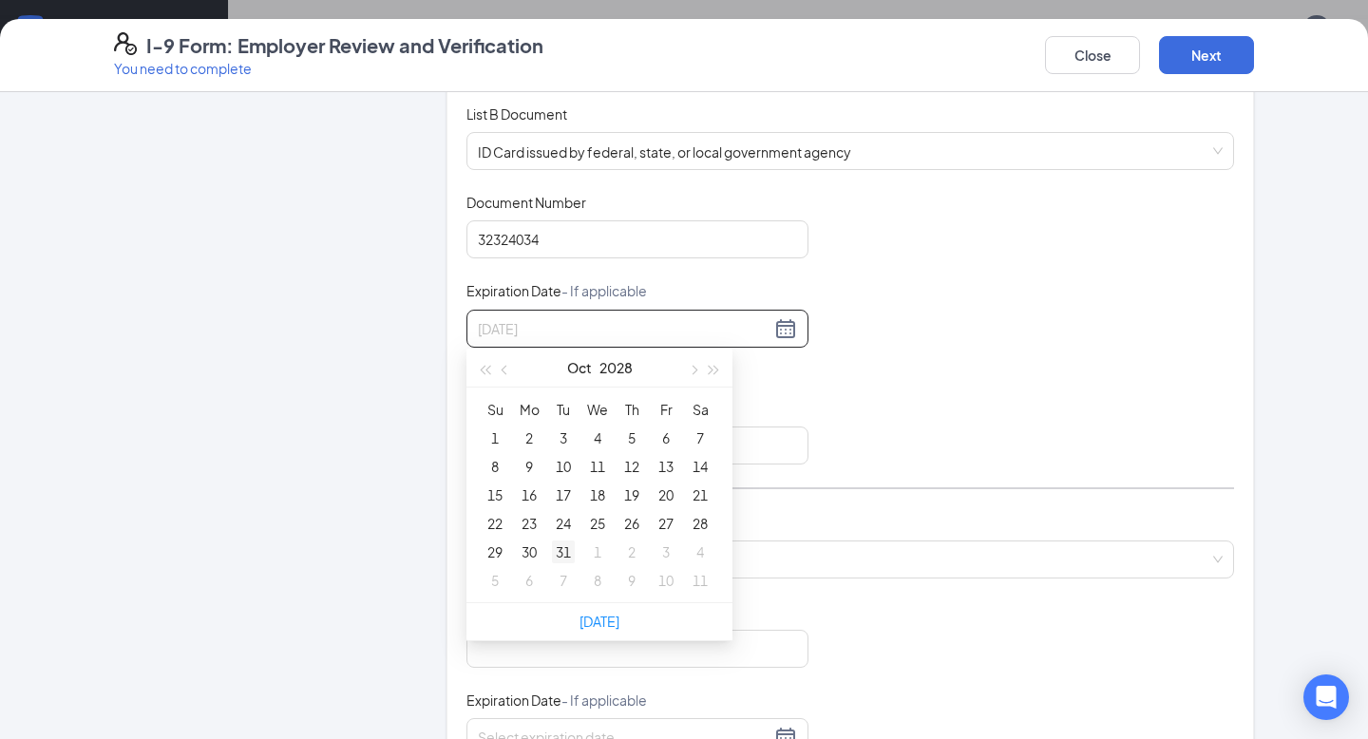
type input "[DATE]"
click at [566, 544] on div "31" at bounding box center [563, 551] width 23 height 23
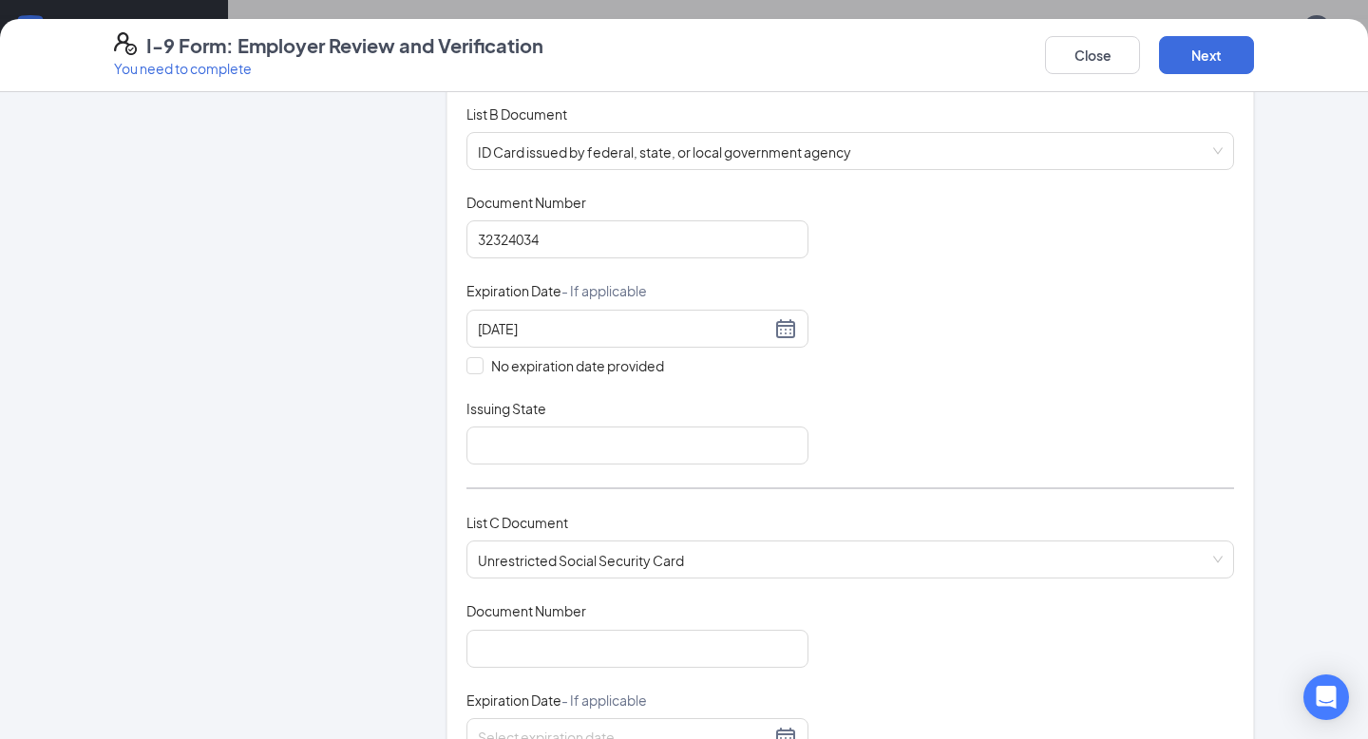
click at [627, 399] on div "Issuing State" at bounding box center [637, 413] width 342 height 28
click at [572, 442] on input "Issuing State" at bounding box center [637, 445] width 342 height 38
click at [561, 434] on input "[US_STATE]" at bounding box center [637, 445] width 342 height 38
type input "PA"
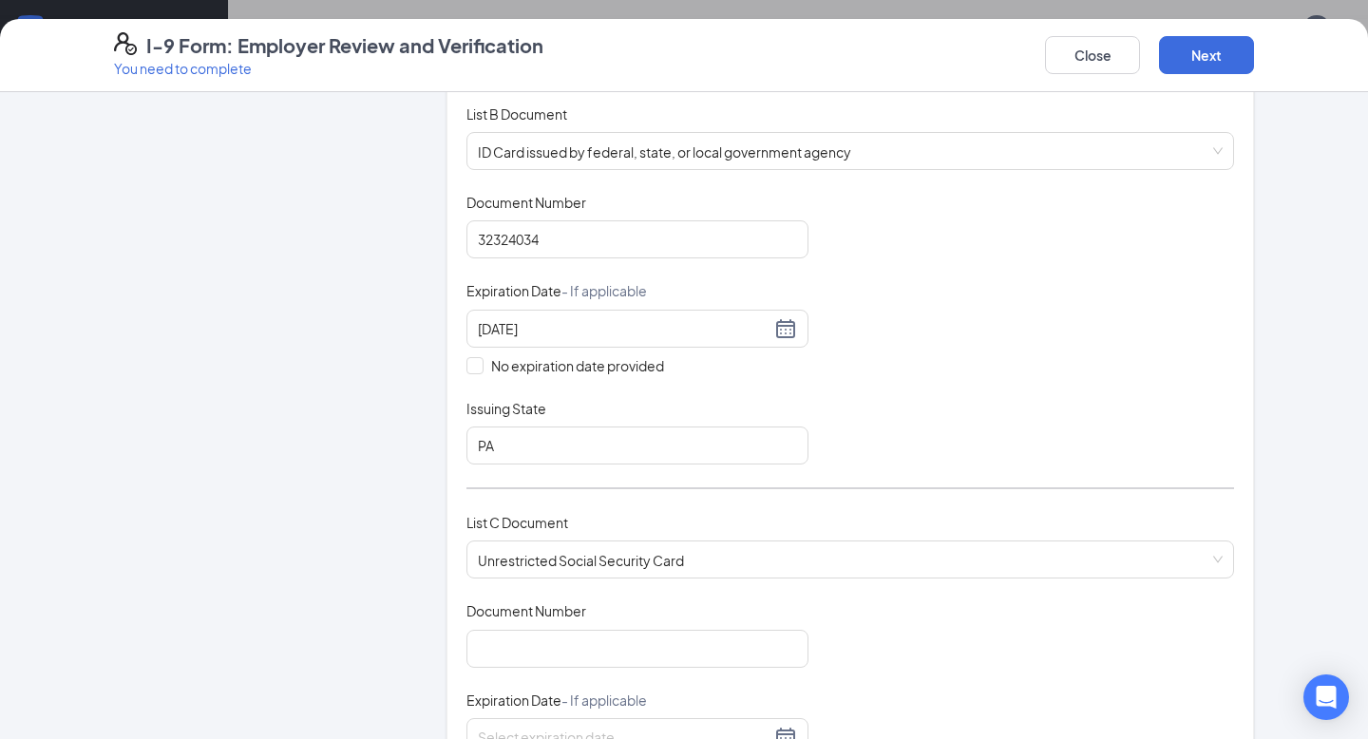
click at [881, 480] on div "List A Document List B Document and List C Document Employees must provide docu…" at bounding box center [849, 408] width 767 height 932
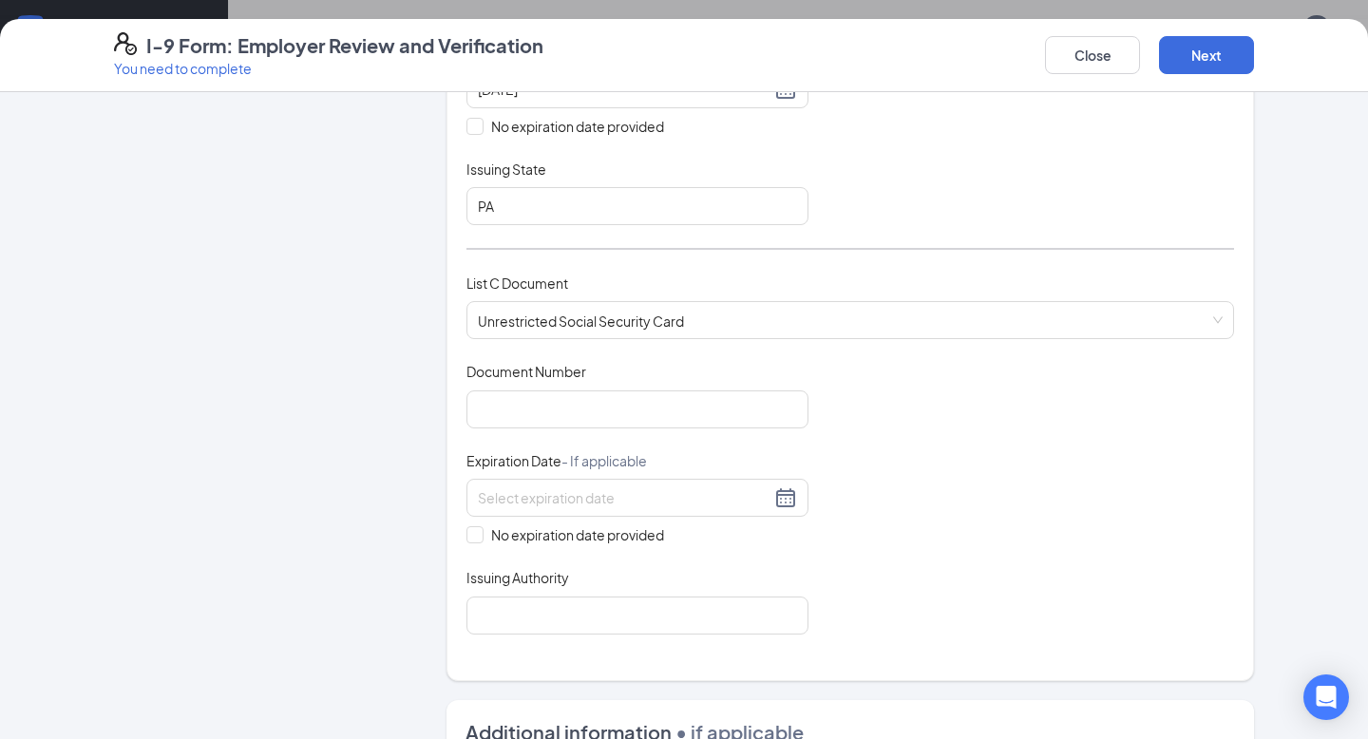
scroll to position [517, 0]
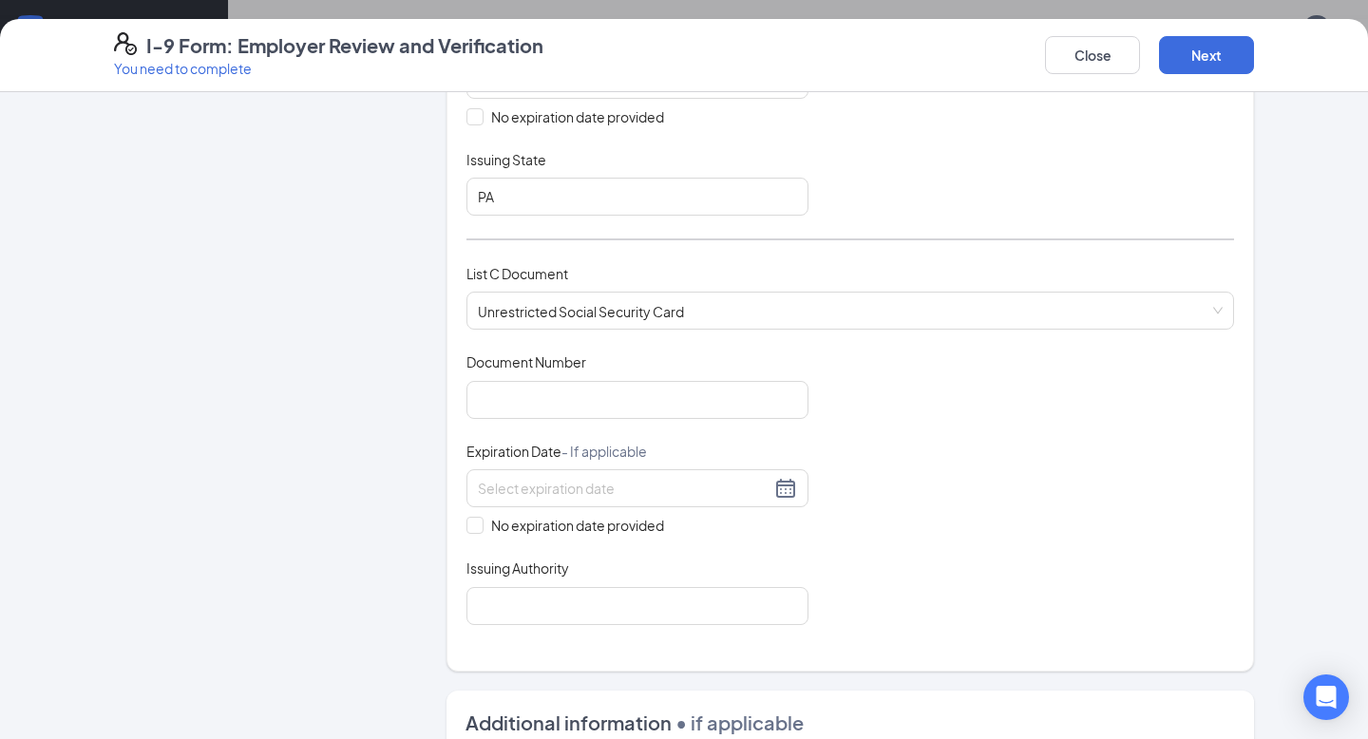
click at [691, 422] on div "Document Title Unrestricted Social Security Card Document Number Expiration Dat…" at bounding box center [849, 488] width 767 height 272
click at [690, 387] on input "Document Number" at bounding box center [637, 400] width 342 height 38
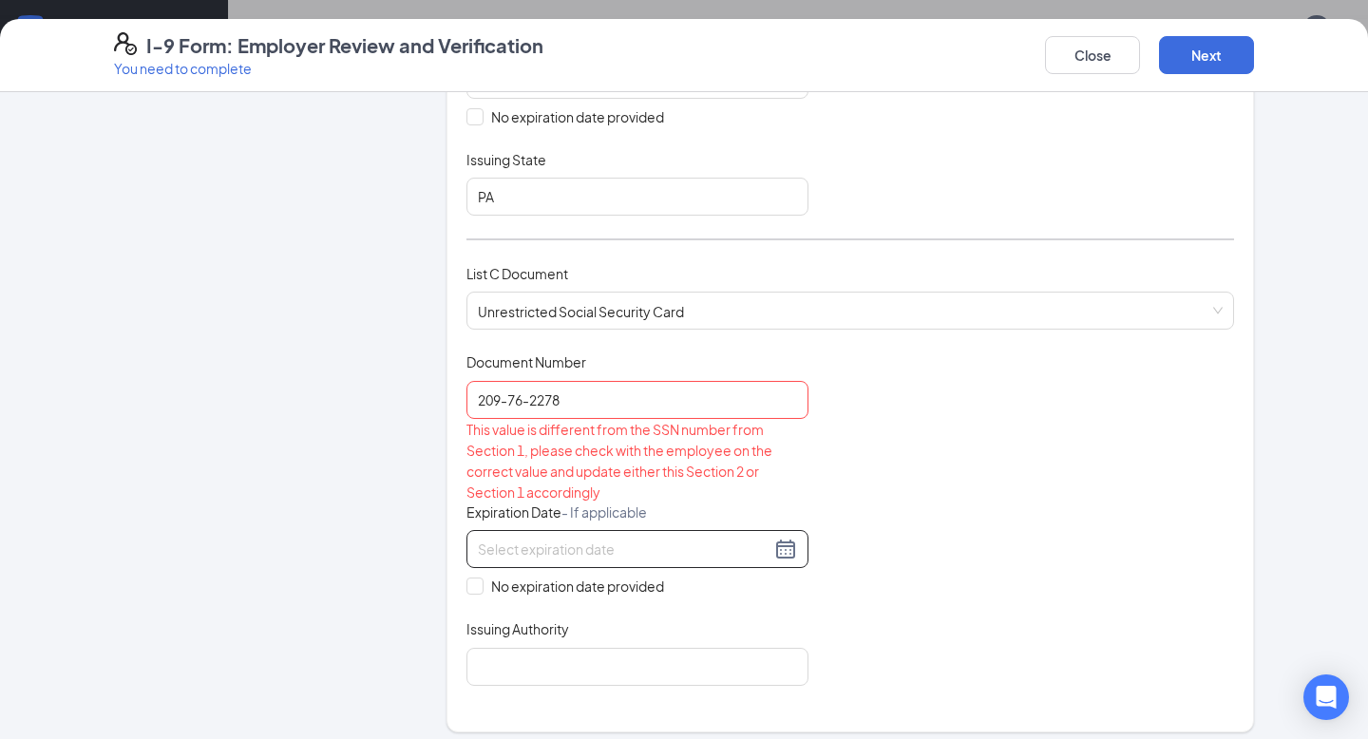
click at [597, 542] on input at bounding box center [624, 549] width 293 height 21
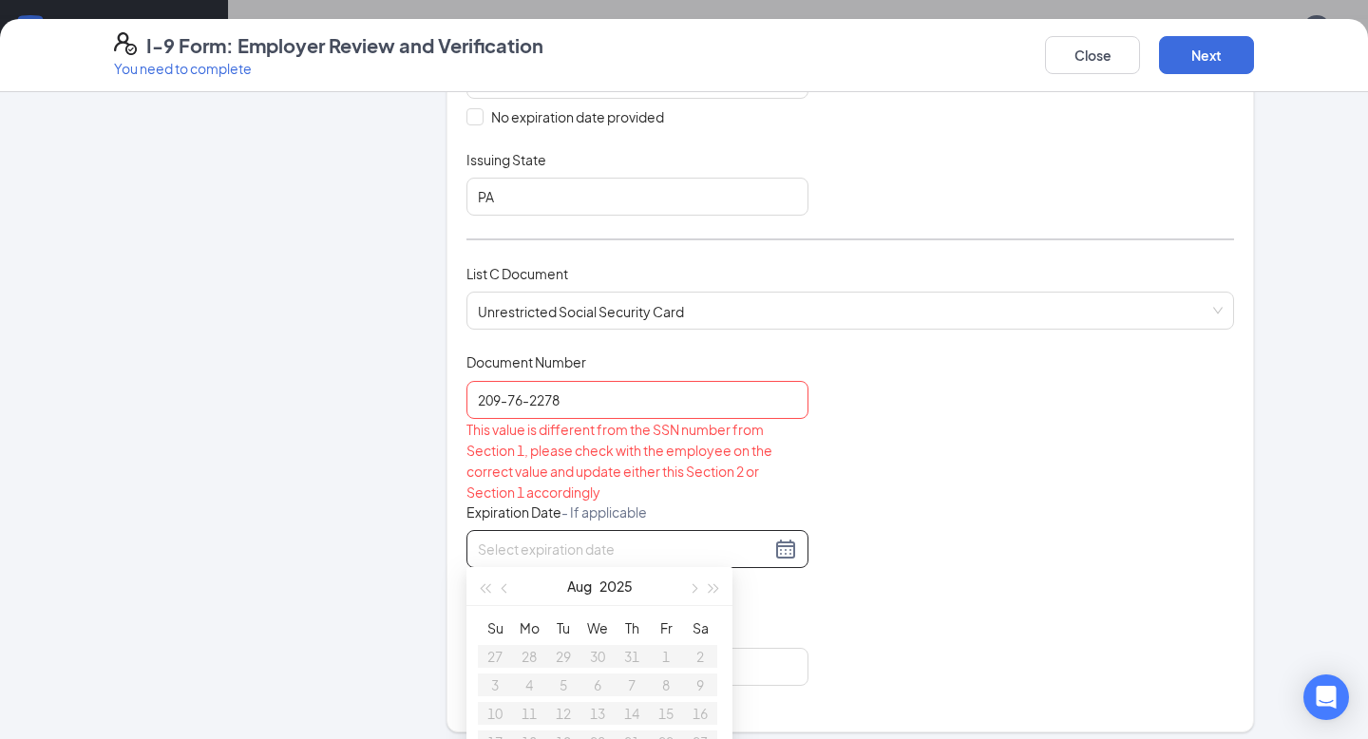
click at [881, 504] on div "Document Title Unrestricted Social Security Card Document Number 209-76-2278 Th…" at bounding box center [849, 518] width 767 height 332
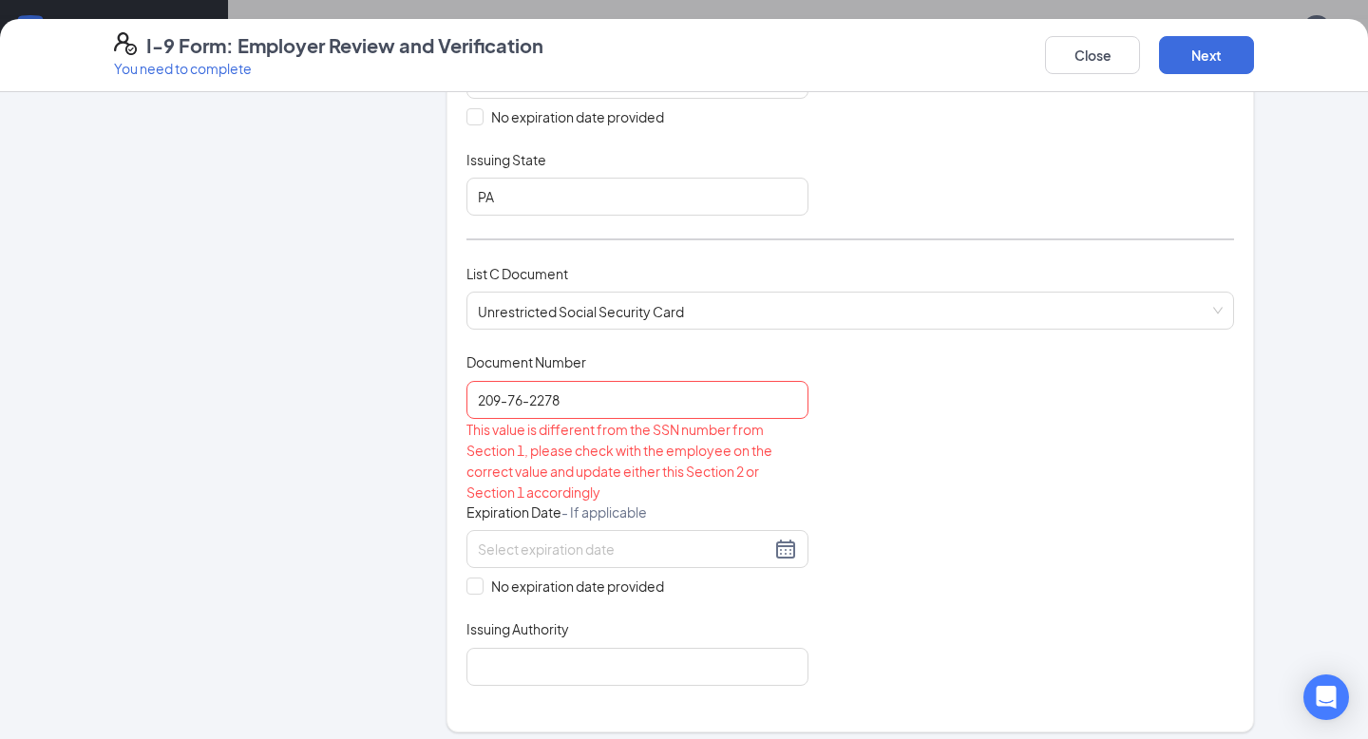
scroll to position [558, 0]
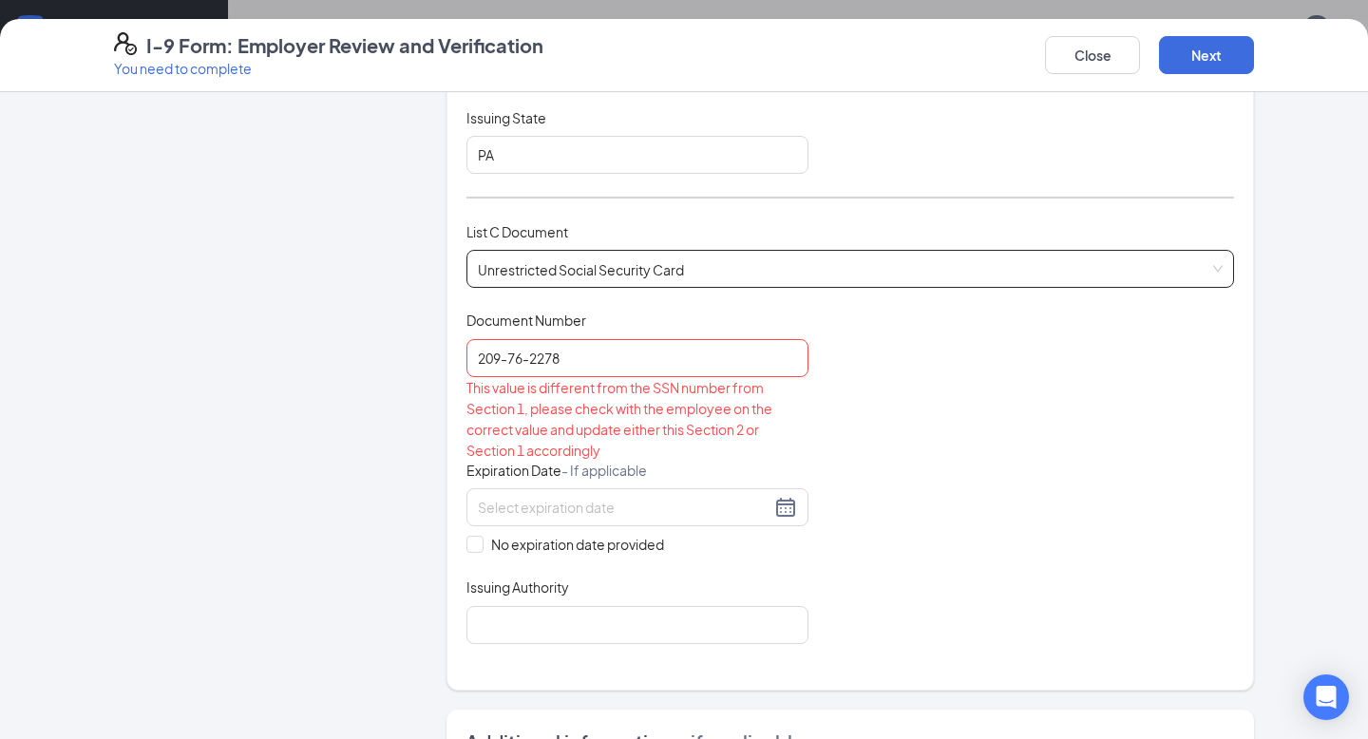
click at [683, 272] on span "Unrestricted Social Security Card" at bounding box center [850, 269] width 745 height 36
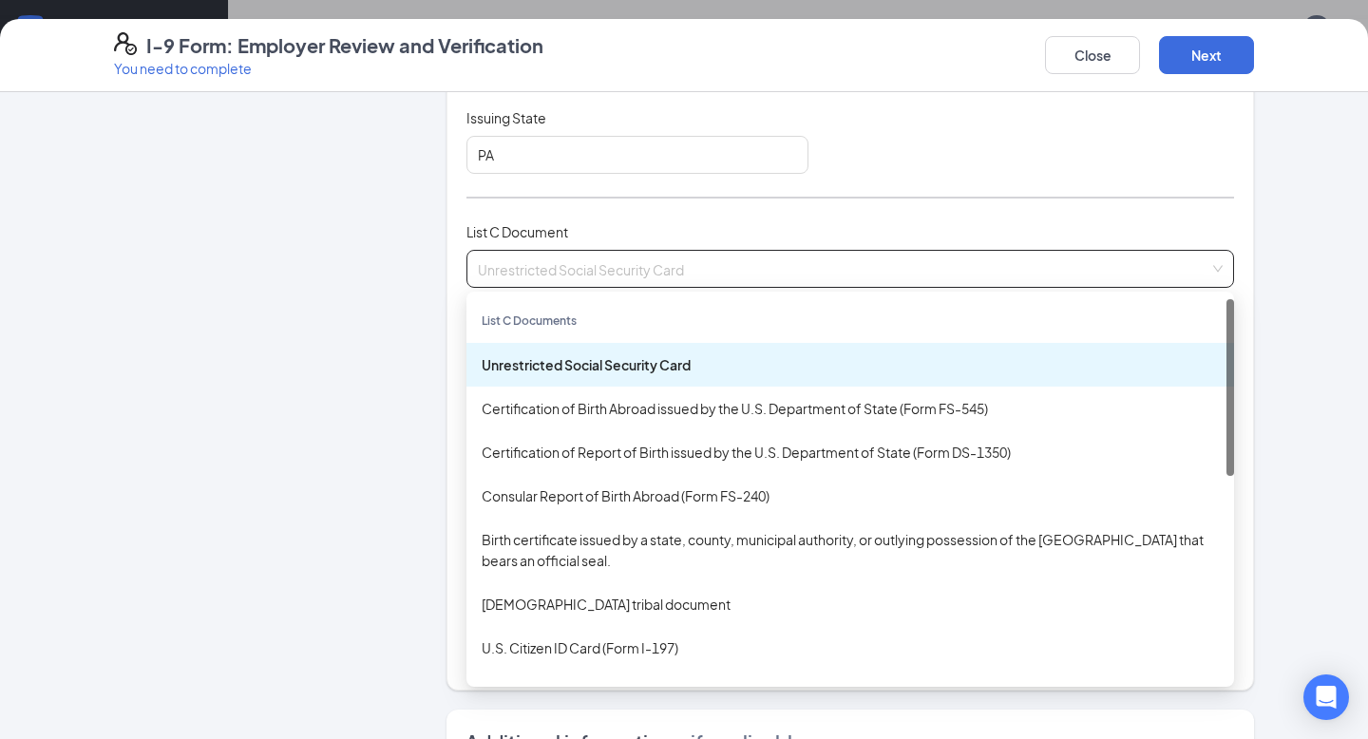
click at [652, 368] on div "Unrestricted Social Security Card" at bounding box center [850, 364] width 737 height 21
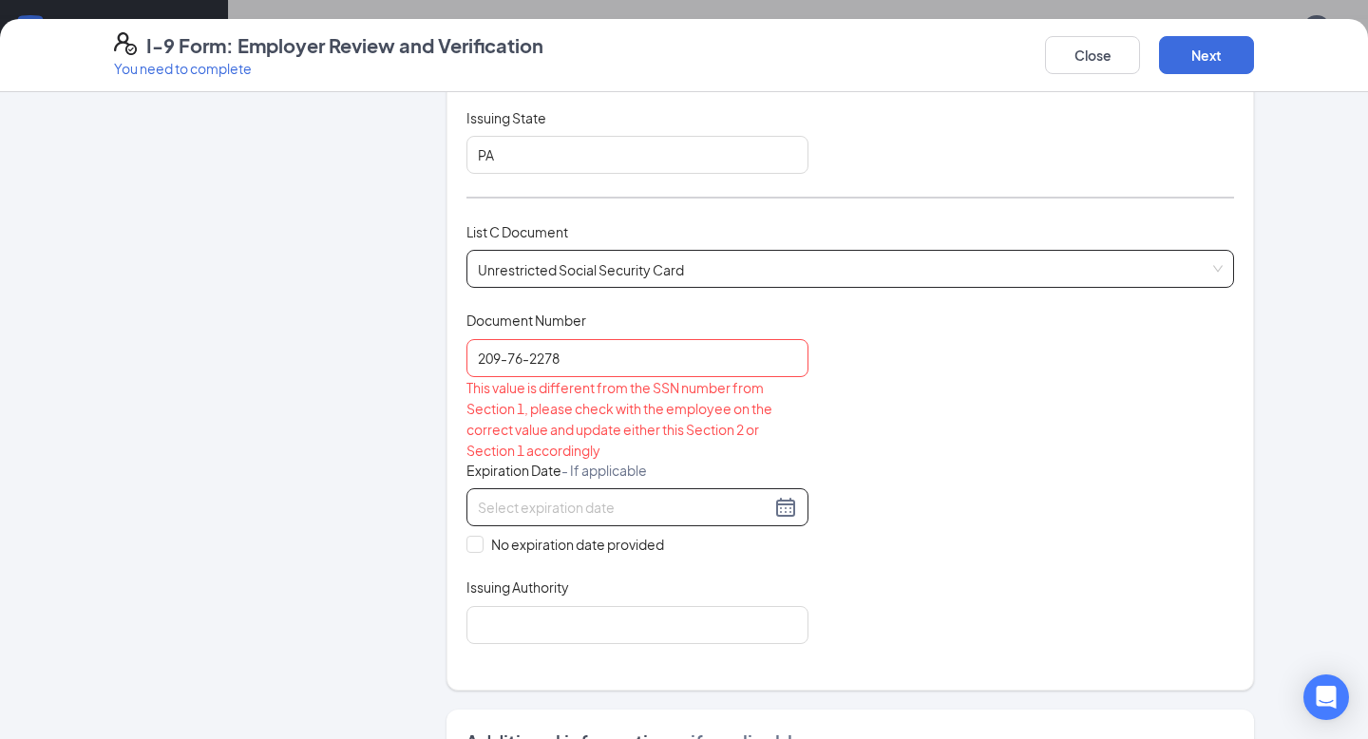
click at [642, 488] on div at bounding box center [637, 507] width 342 height 38
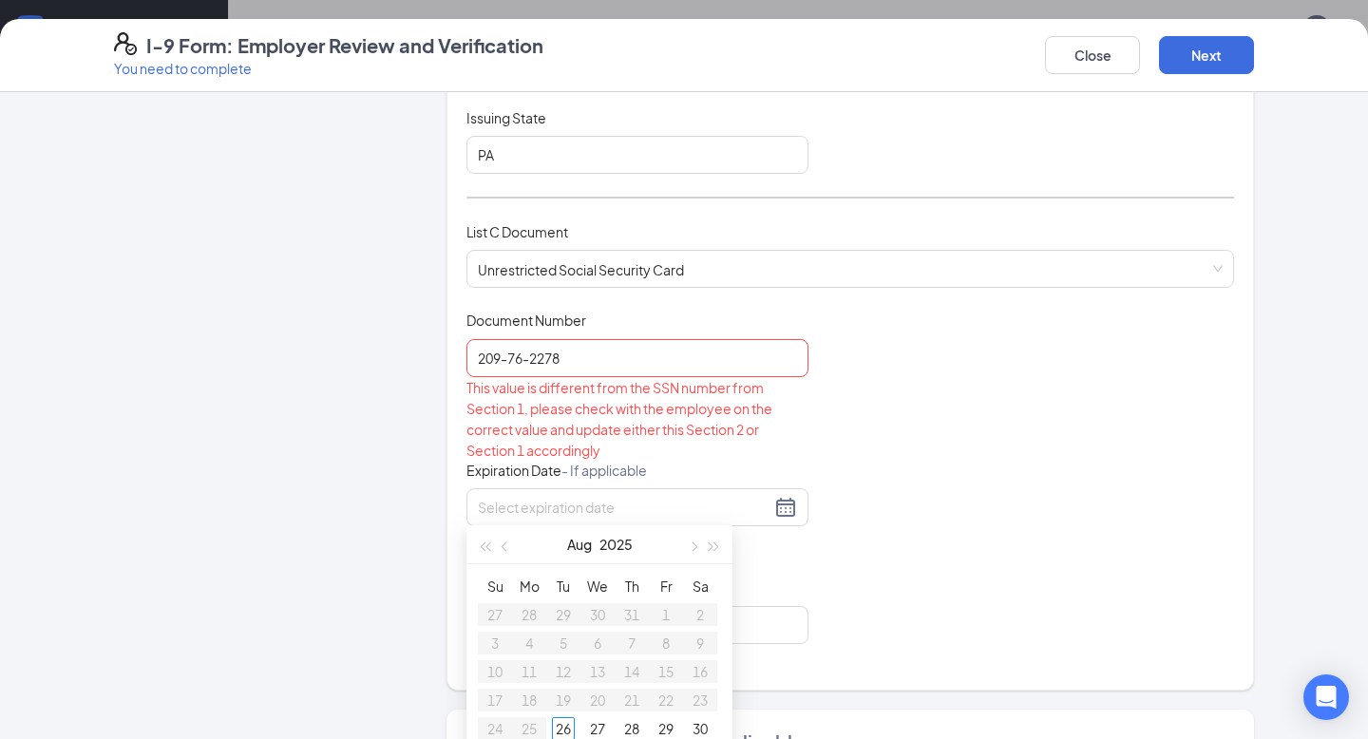
click at [824, 488] on div "Document Title Unrestricted Social Security Card Document Number 209-76-2278 Th…" at bounding box center [849, 477] width 767 height 332
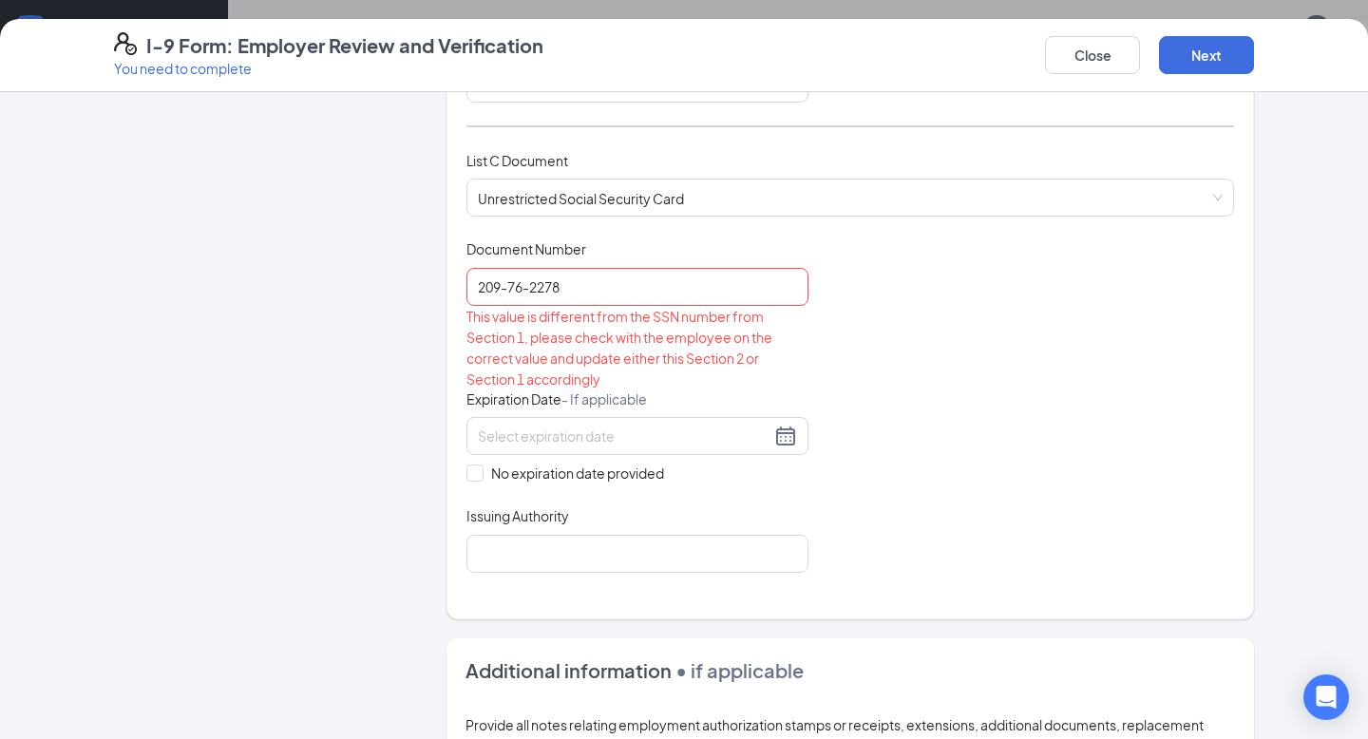
scroll to position [653, 0]
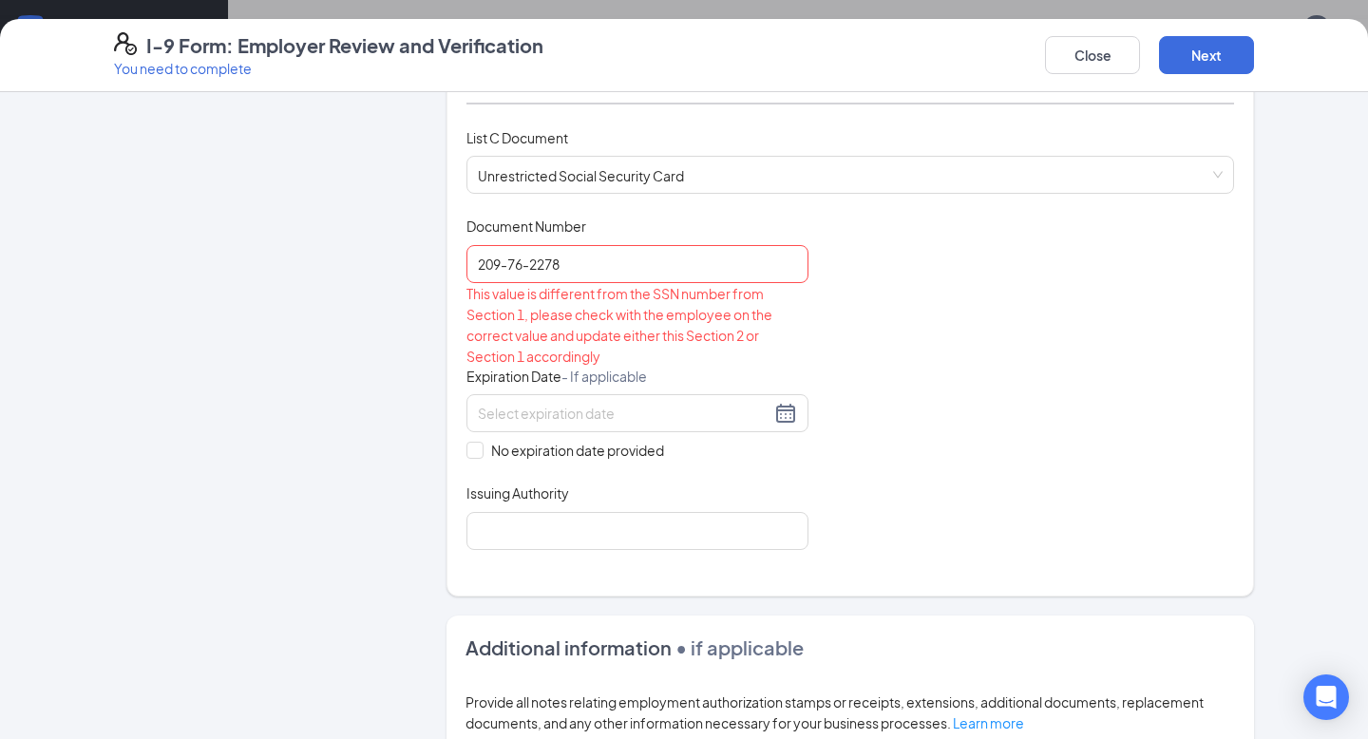
click at [763, 499] on div "Issuing Authority" at bounding box center [637, 497] width 342 height 28
click at [762, 504] on div "Issuing Authority" at bounding box center [637, 497] width 342 height 28
click at [762, 512] on input "Issuing Authority" at bounding box center [637, 531] width 342 height 38
click at [531, 263] on input "209-76-2278" at bounding box center [637, 264] width 342 height 38
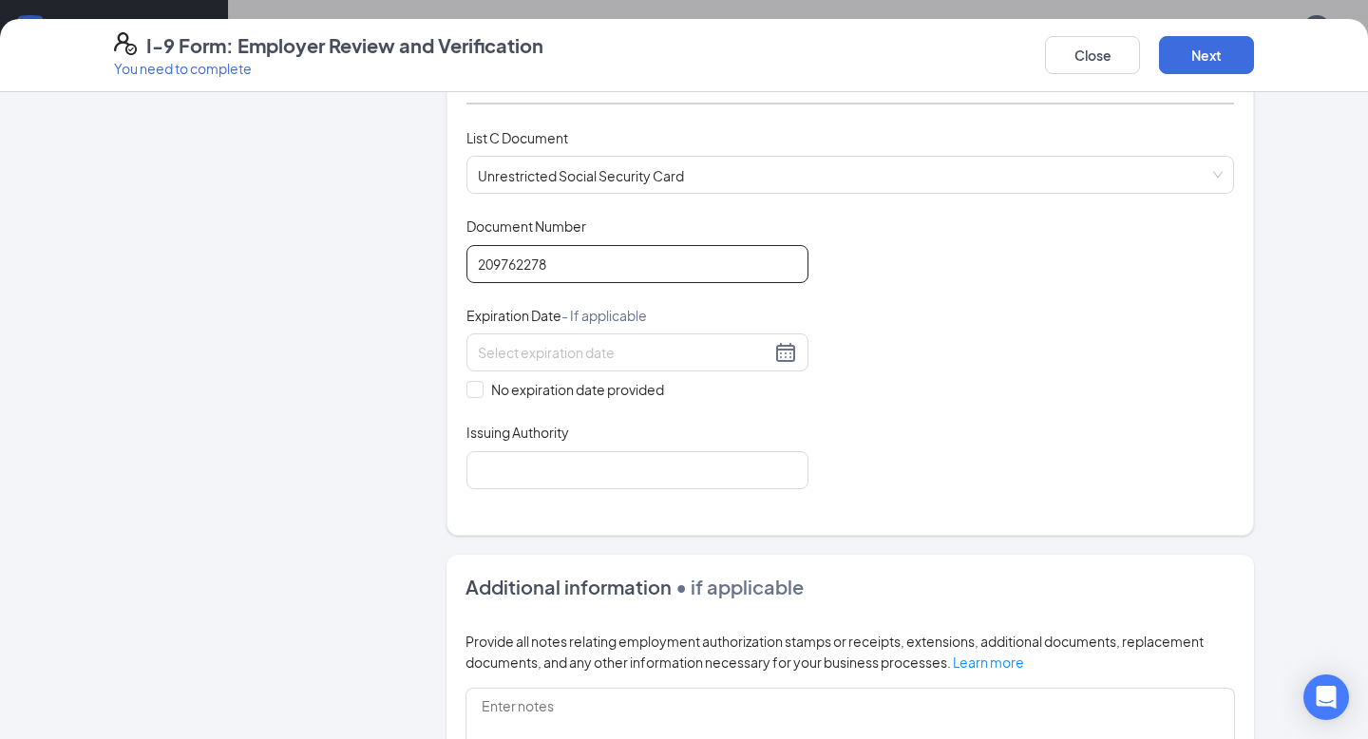
type input "209762278"
click at [881, 408] on div "Document Title Unrestricted Social Security Card Document Number 209762278 Expi…" at bounding box center [849, 353] width 767 height 272
click at [623, 451] on input "Issuing Authority" at bounding box center [637, 470] width 342 height 38
type input "[GEOGRAPHIC_DATA]"
click at [850, 468] on div "Document Title Unrestricted Social Security Card Document Number 209762278 Expi…" at bounding box center [849, 353] width 767 height 272
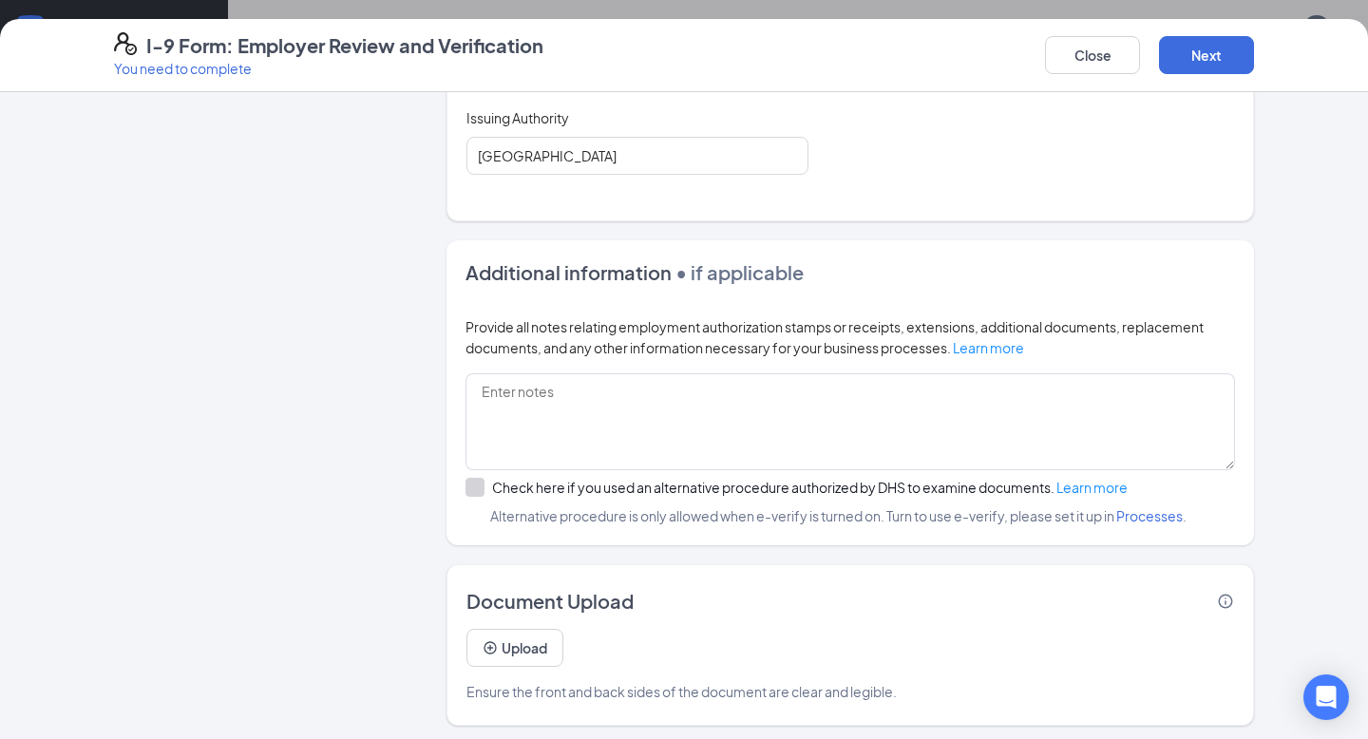
scroll to position [502, 0]
click at [881, 67] on button "Next" at bounding box center [1206, 55] width 95 height 38
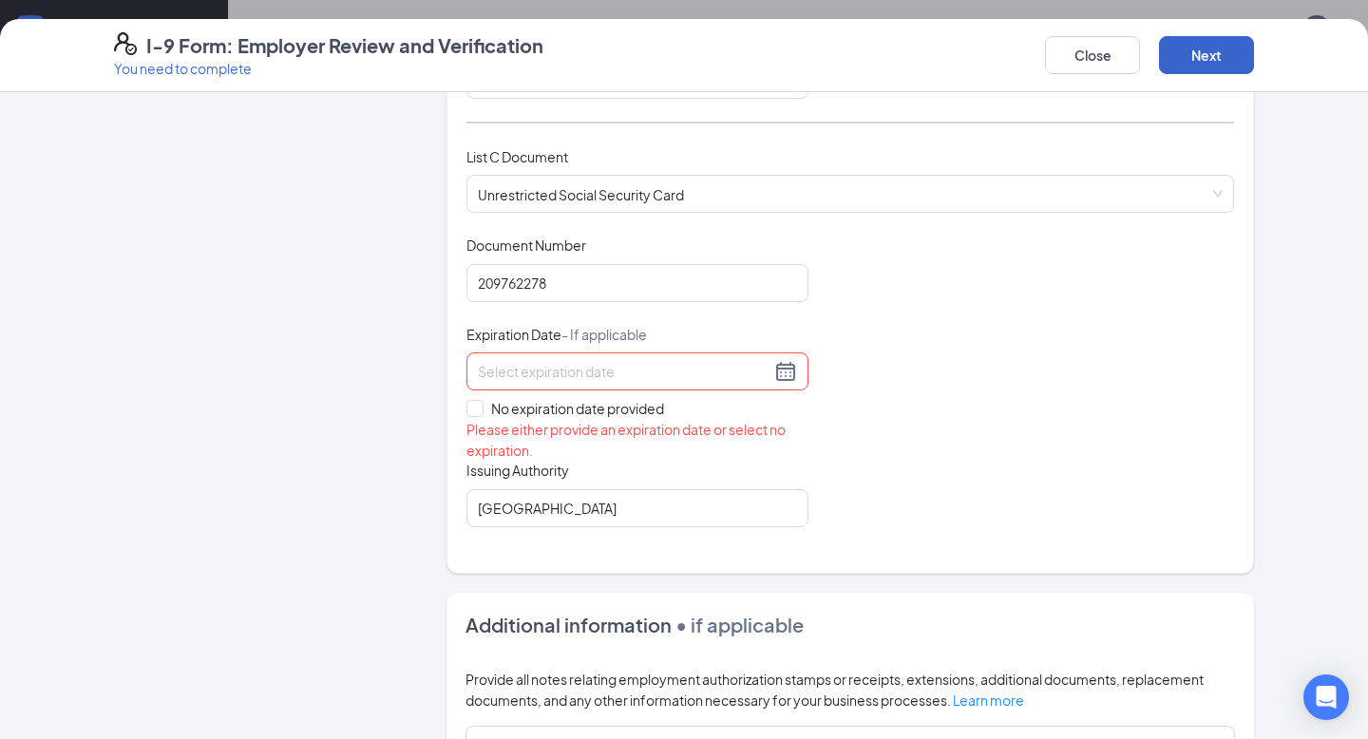
scroll to position [627, 0]
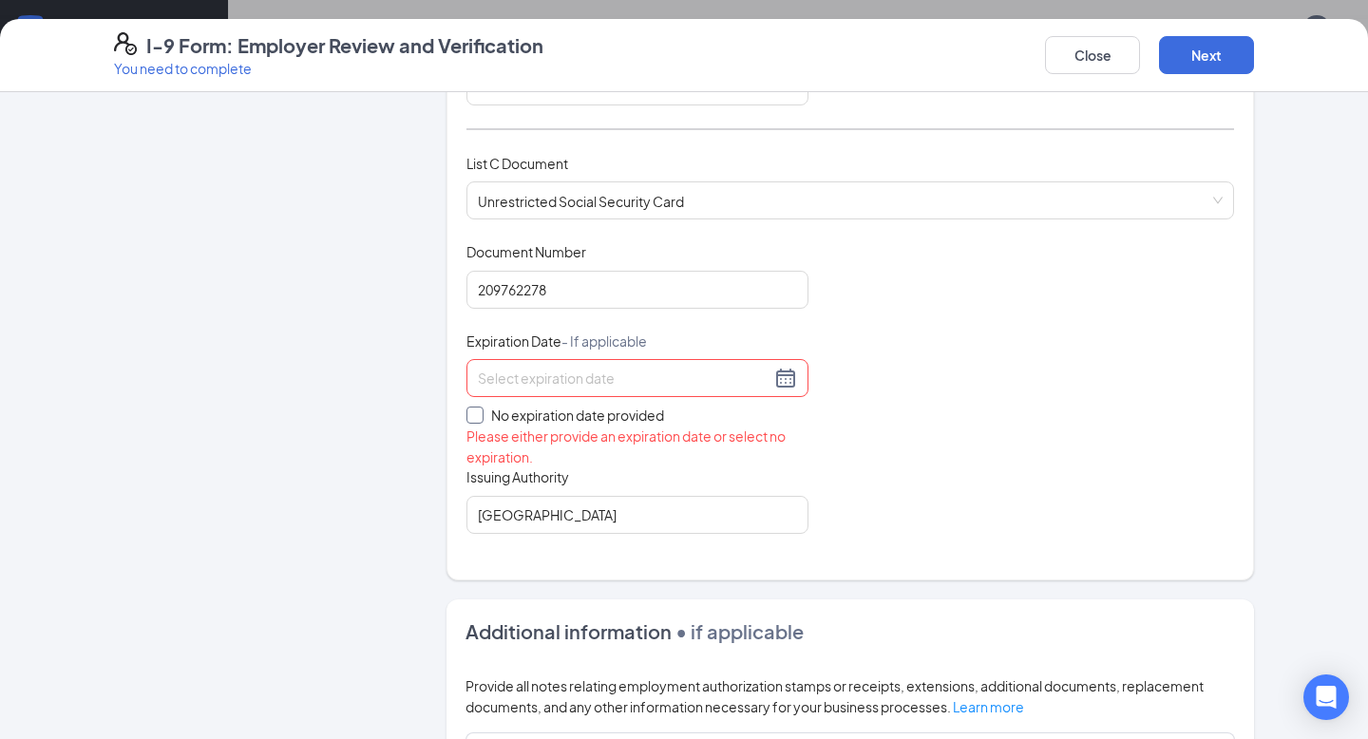
click at [473, 408] on input "No expiration date provided" at bounding box center [472, 413] width 13 height 13
checkbox input "true"
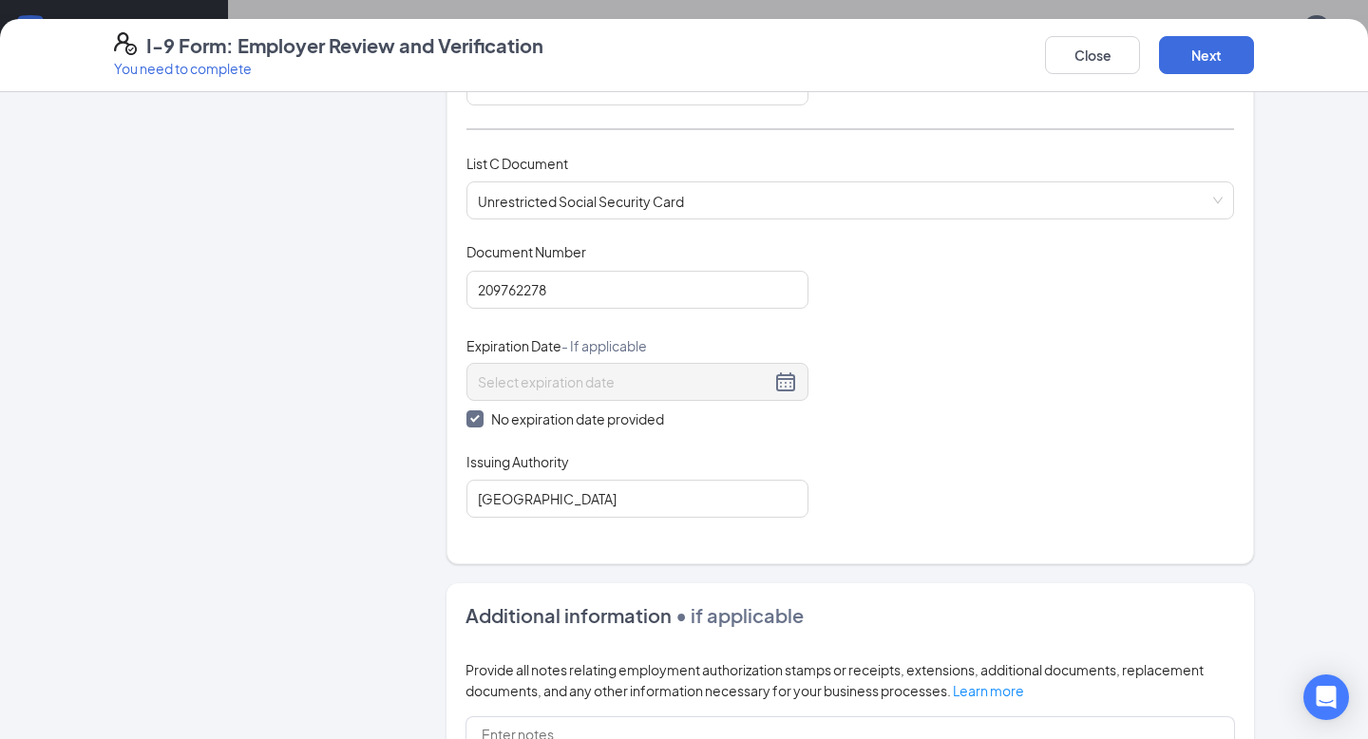
click at [881, 74] on div "Close Next" at bounding box center [1149, 55] width 209 height 46
click at [881, 51] on button "Next" at bounding box center [1206, 55] width 95 height 38
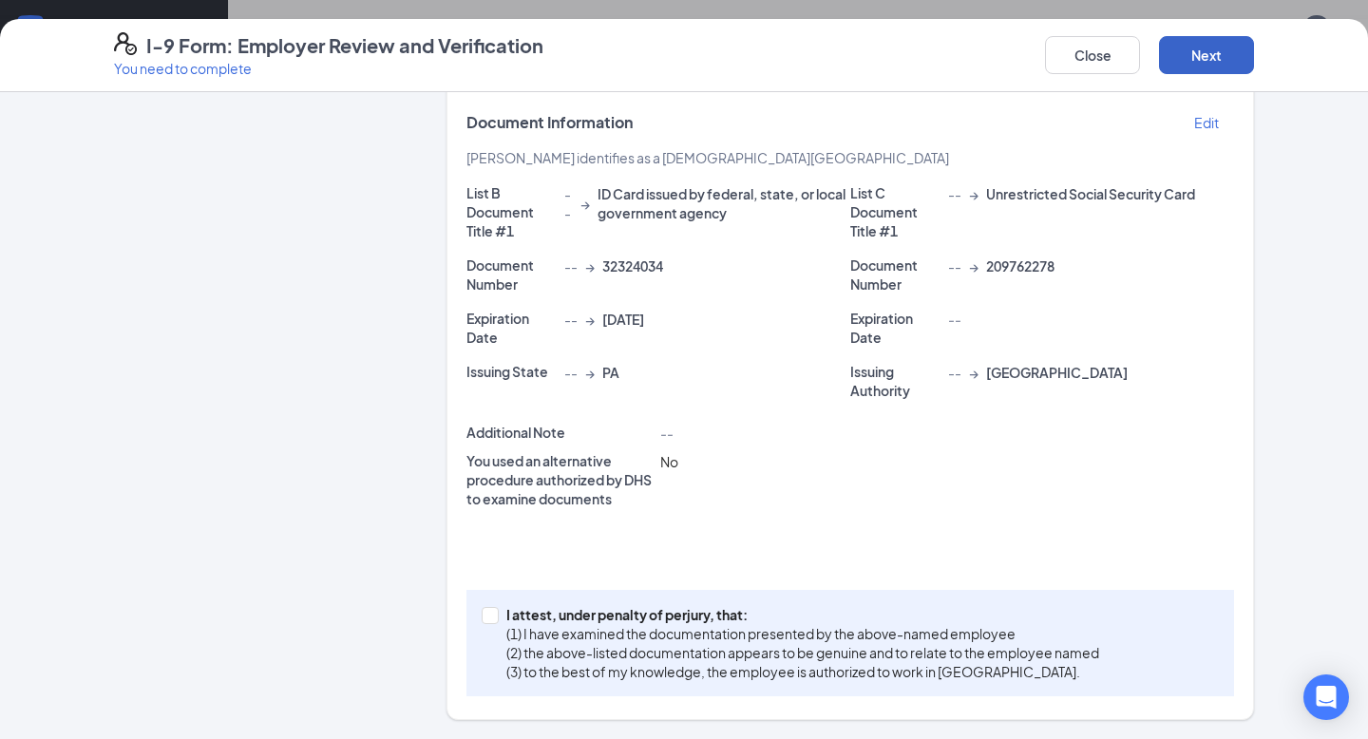
scroll to position [335, 0]
click at [490, 615] on input "I attest, under penalty of [PERSON_NAME], that: (1) I have examined the documen…" at bounding box center [488, 614] width 13 height 13
checkbox input "true"
click at [881, 66] on button "Next" at bounding box center [1206, 55] width 95 height 38
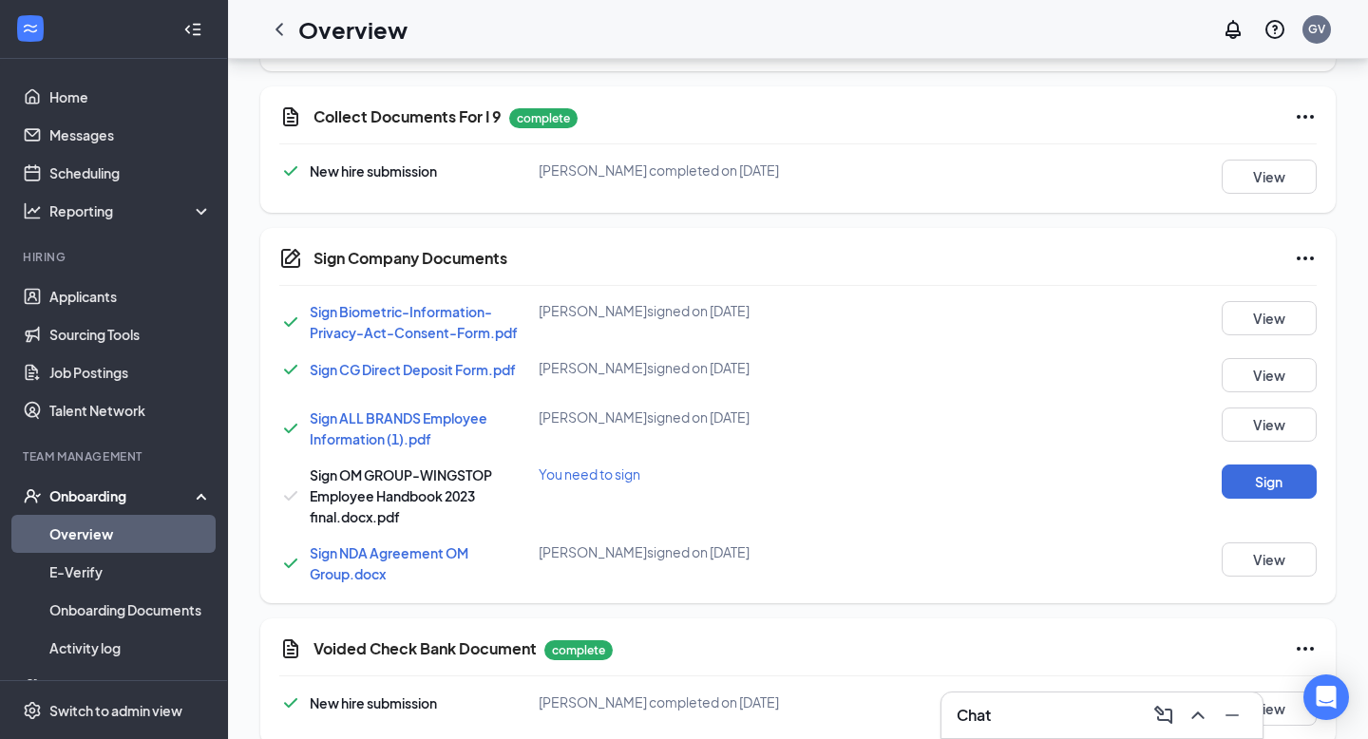
scroll to position [919, 0]
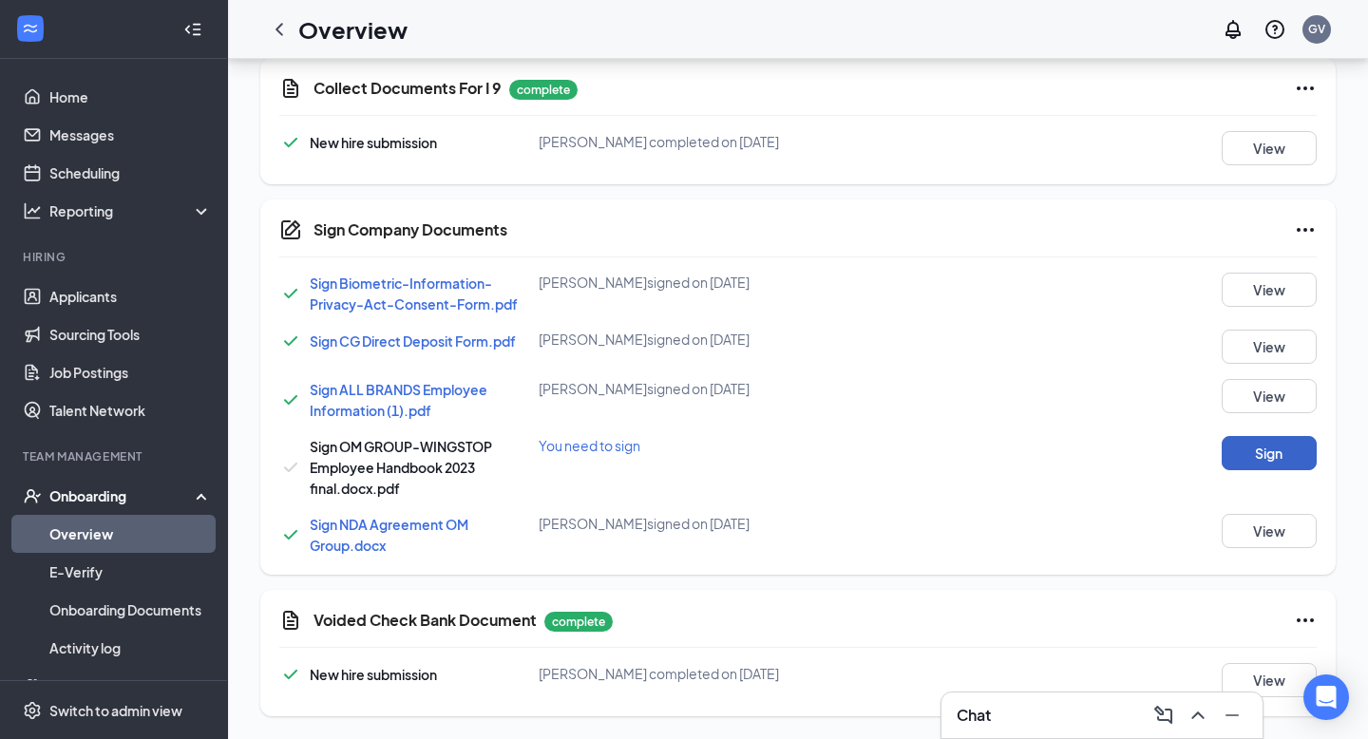
click at [881, 457] on button "Sign" at bounding box center [1268, 453] width 95 height 34
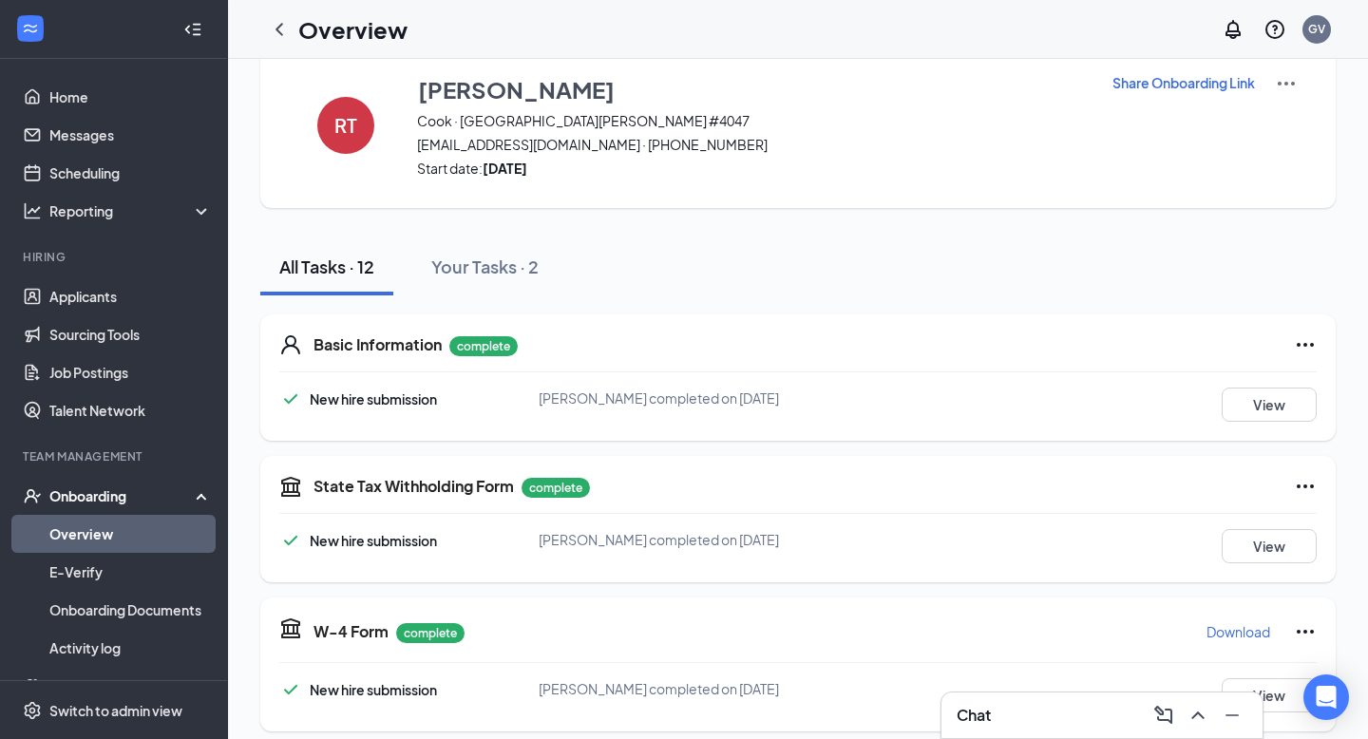
scroll to position [0, 0]
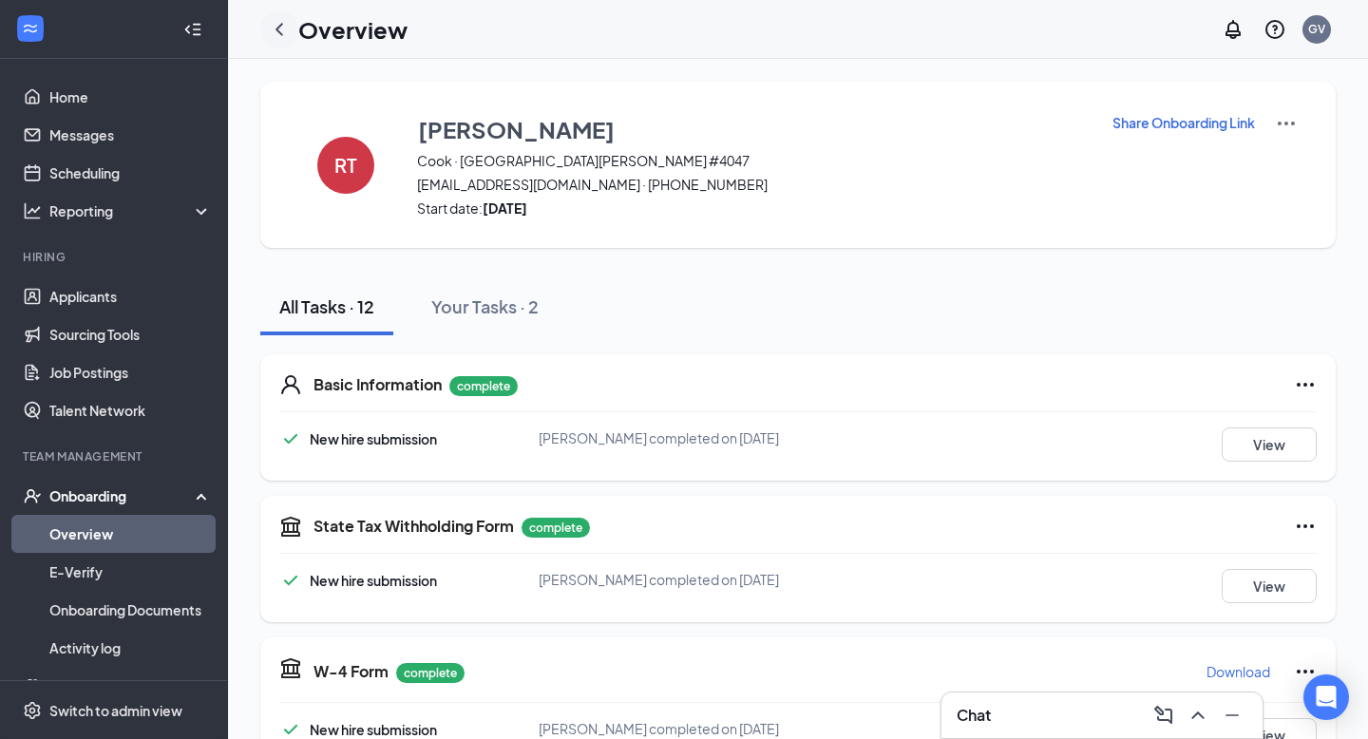
click at [280, 30] on icon "ChevronLeft" at bounding box center [279, 29] width 23 height 23
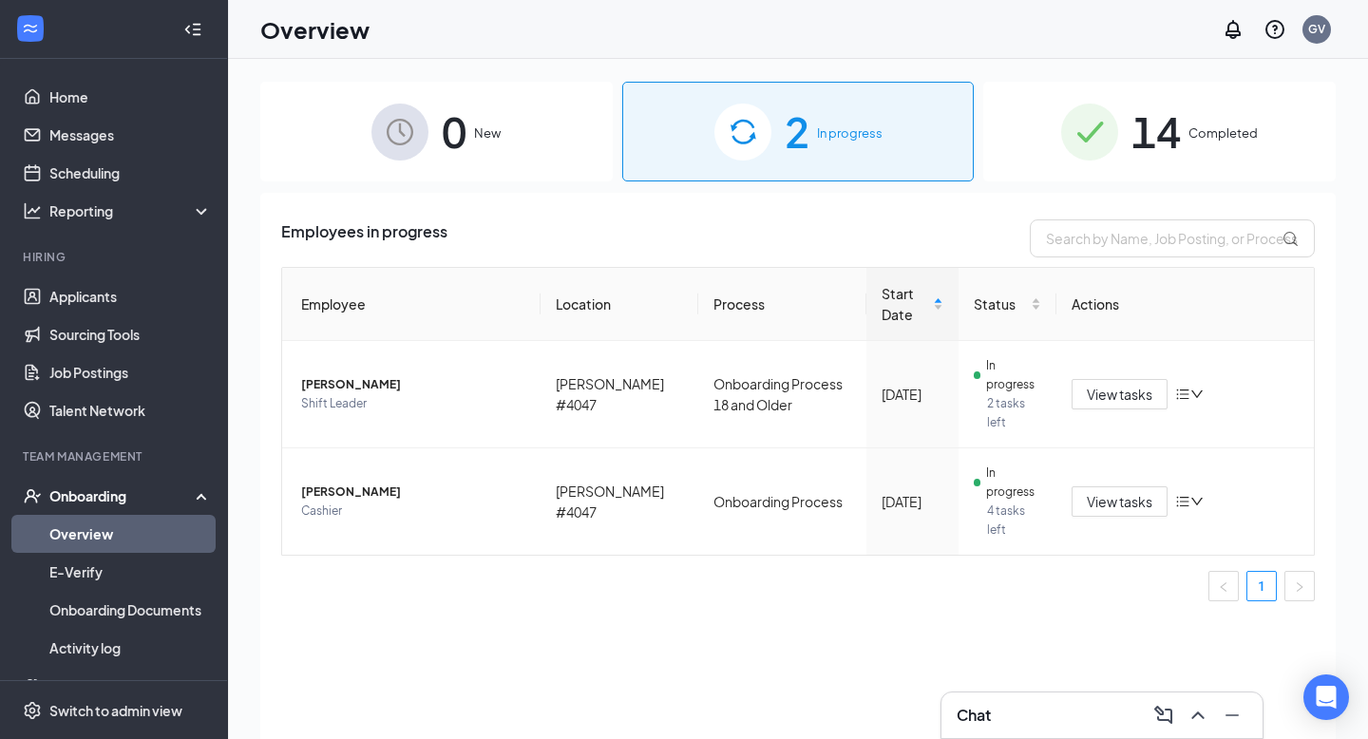
click at [881, 137] on span "14" at bounding box center [1155, 132] width 49 height 66
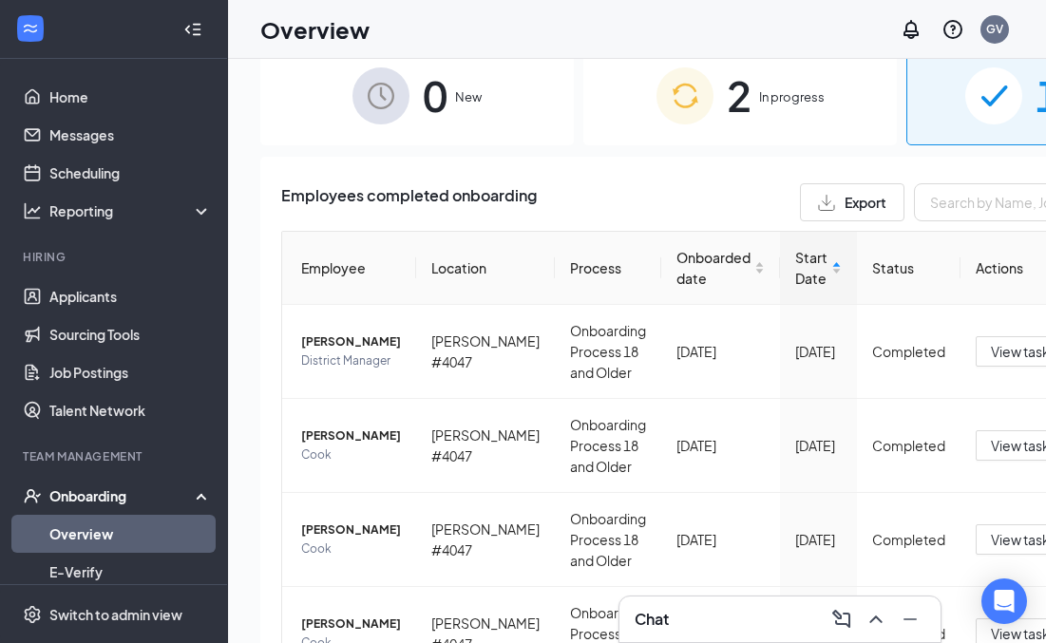
scroll to position [0, 2]
click at [692, 130] on div "2 In progress" at bounding box center [737, 96] width 313 height 100
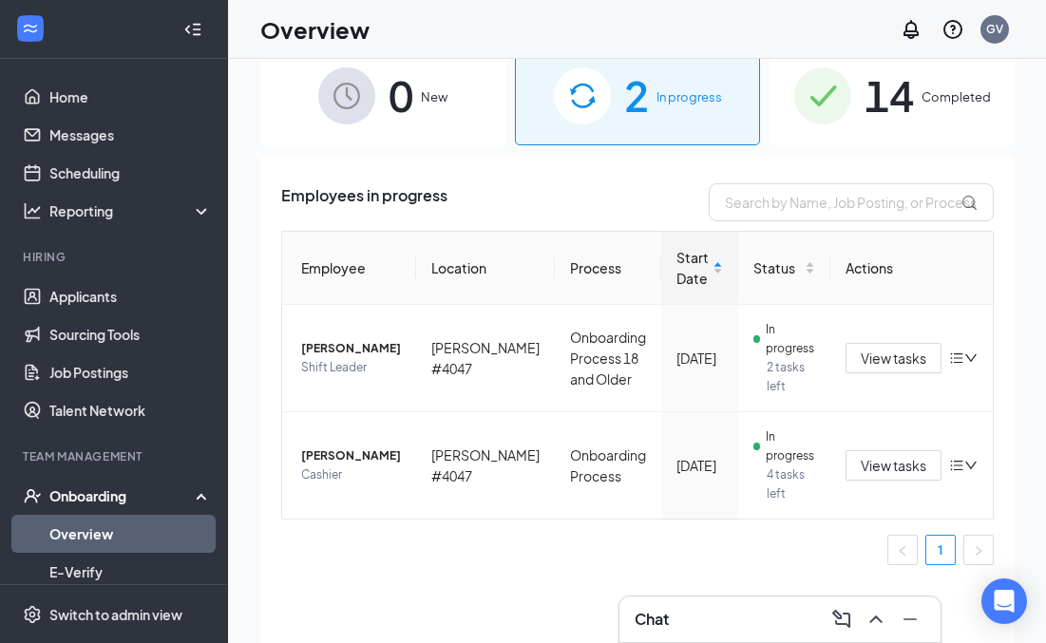
click at [380, 523] on div "Employee Location Process Start Date Status Actions [PERSON_NAME] Shift Leader …" at bounding box center [637, 398] width 712 height 334
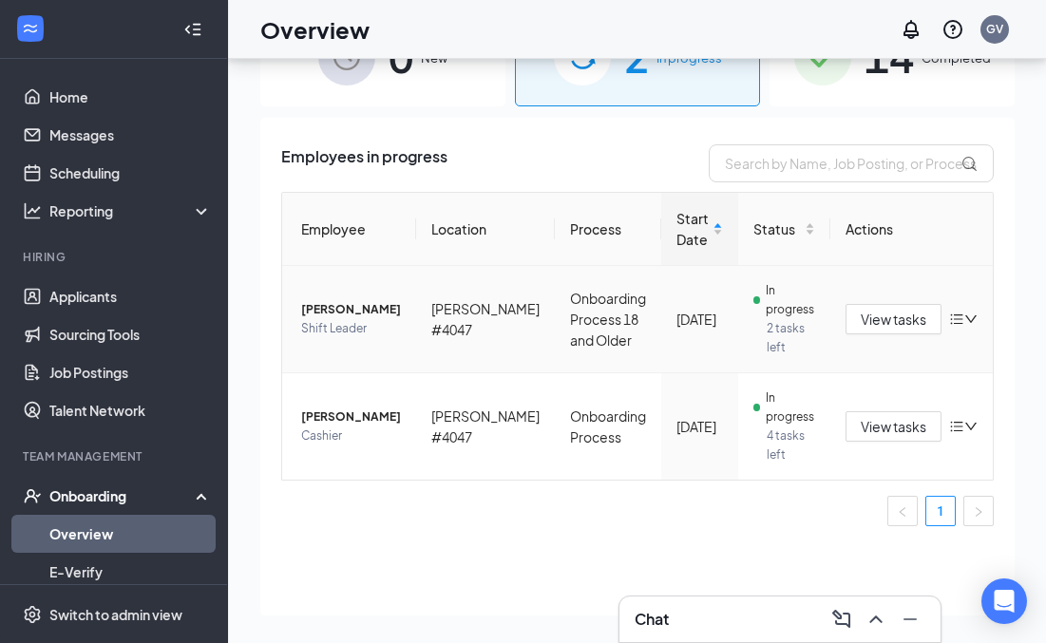
scroll to position [85, 0]
